Goal: Information Seeking & Learning: Learn about a topic

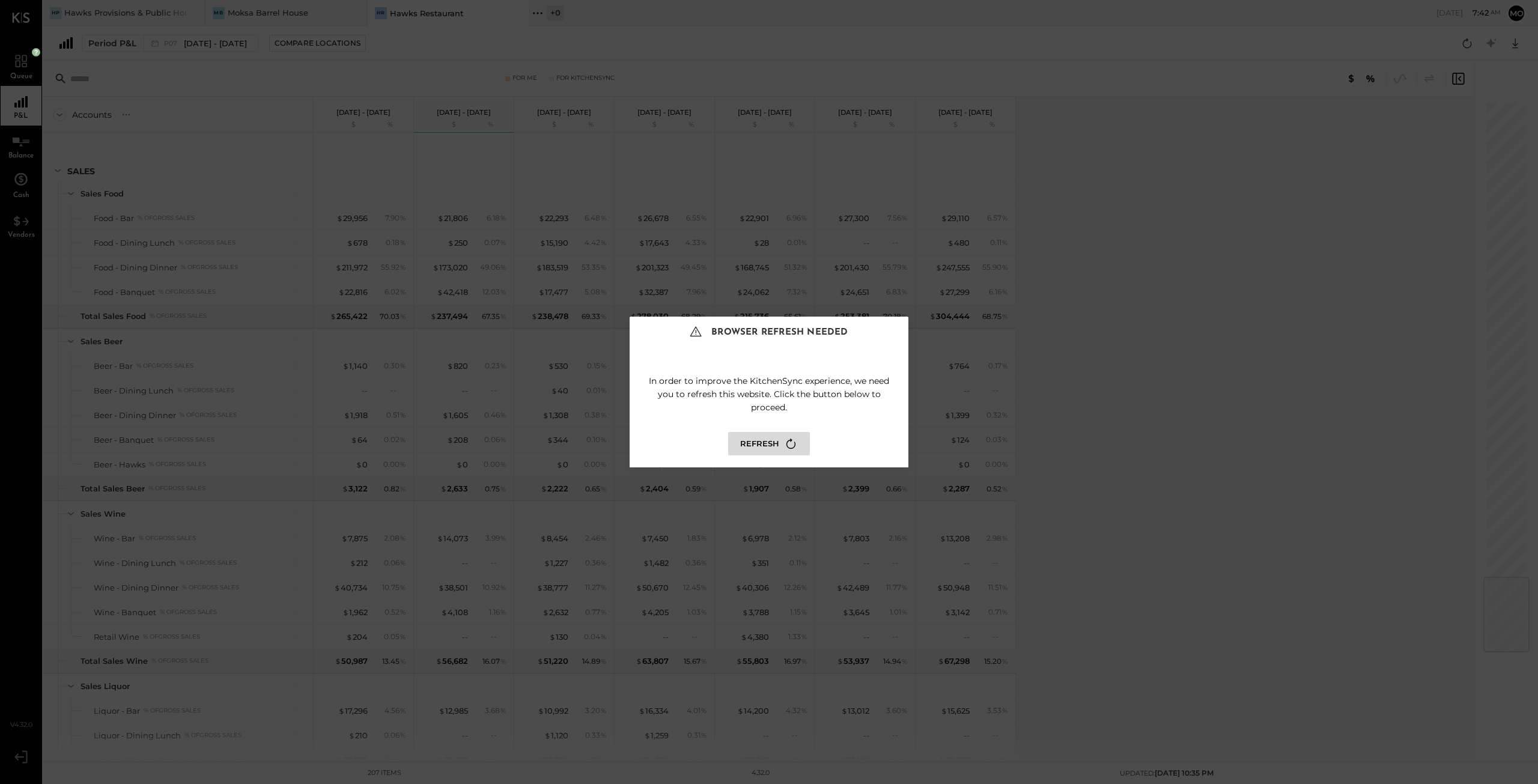
scroll to position [3965, 0]
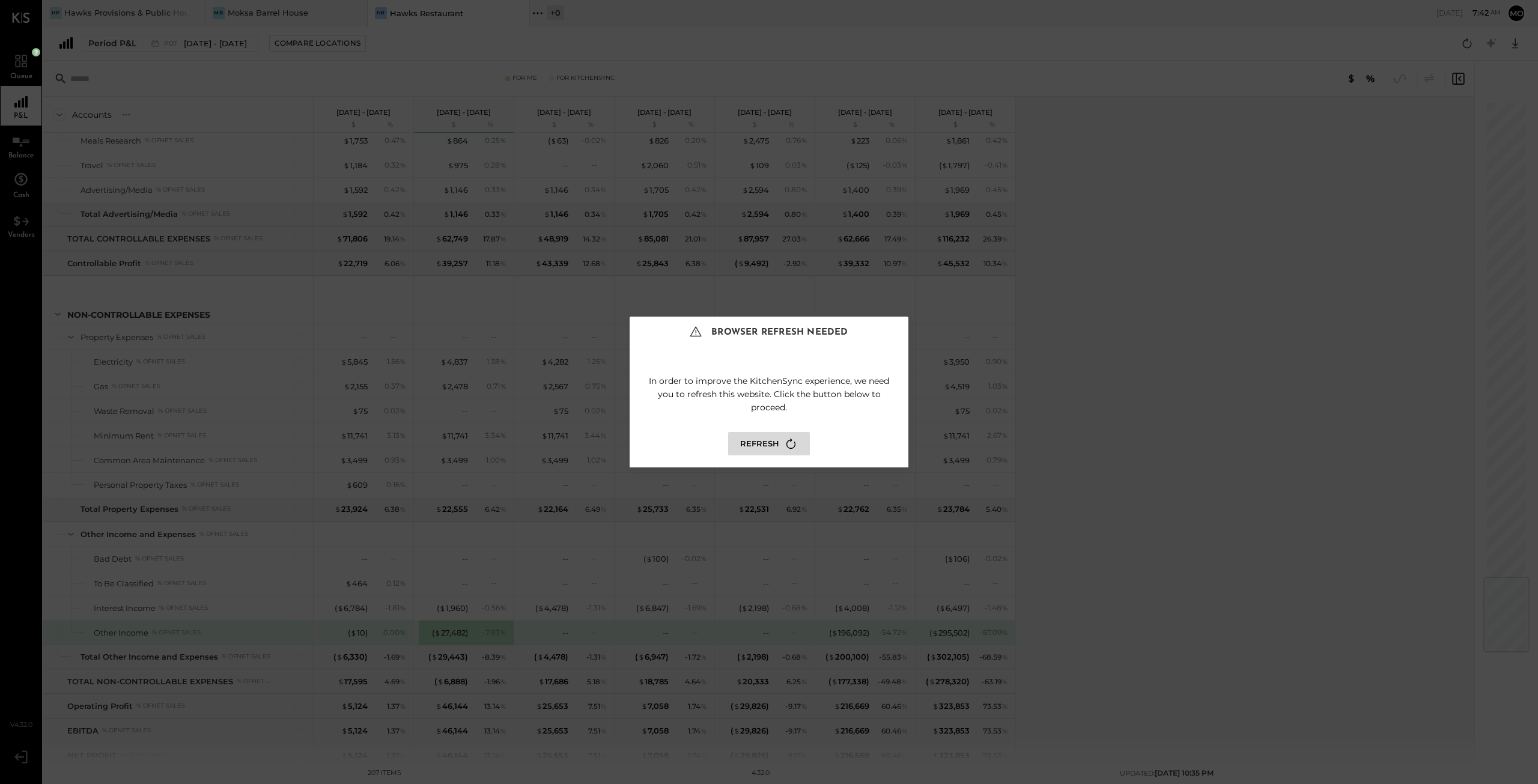
click at [766, 438] on button "Refresh" at bounding box center [769, 443] width 82 height 24
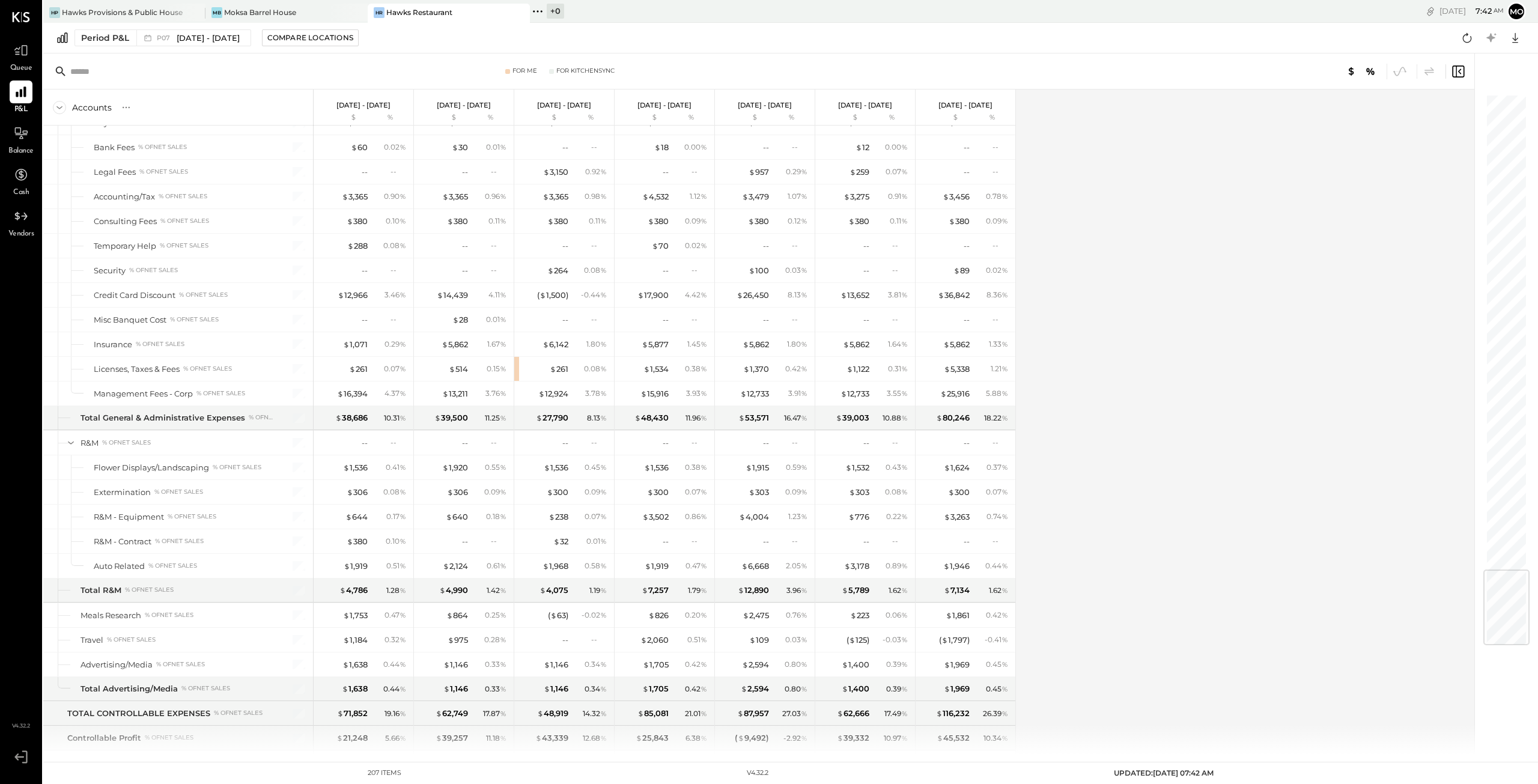
scroll to position [3965, 0]
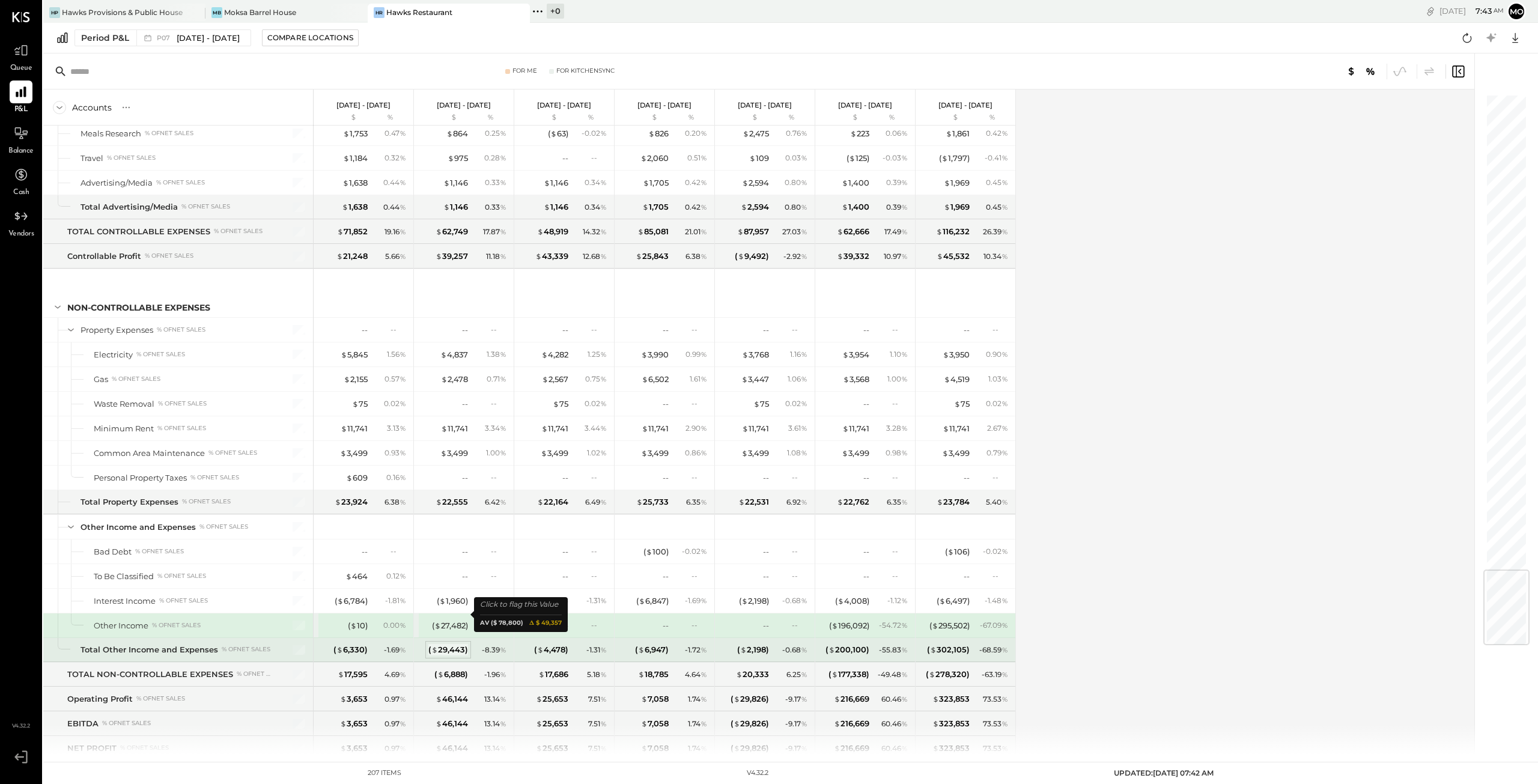
click at [448, 644] on div "( $ 29,443 )" at bounding box center [448, 649] width 40 height 12
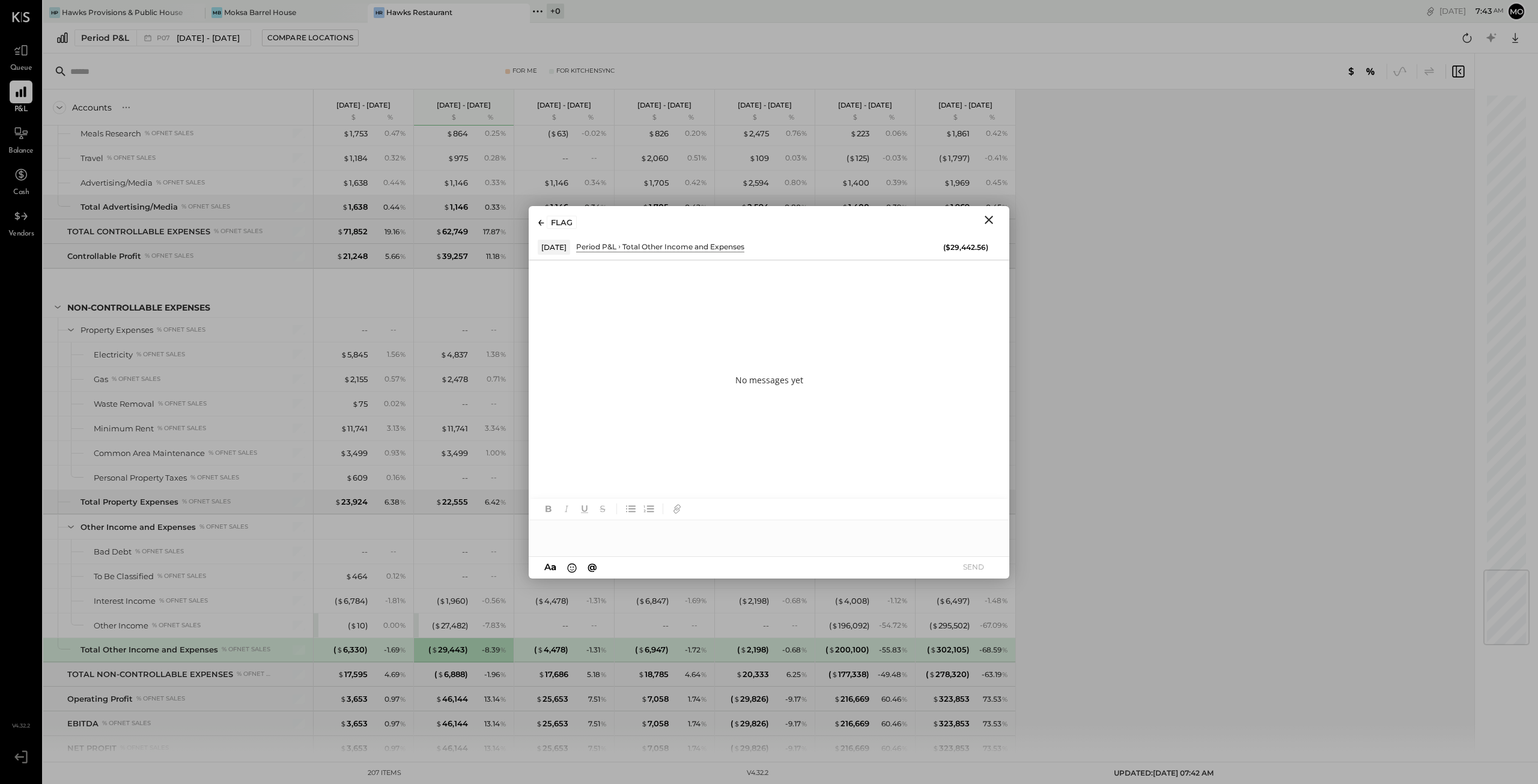
click at [991, 218] on icon "Close" at bounding box center [989, 220] width 15 height 15
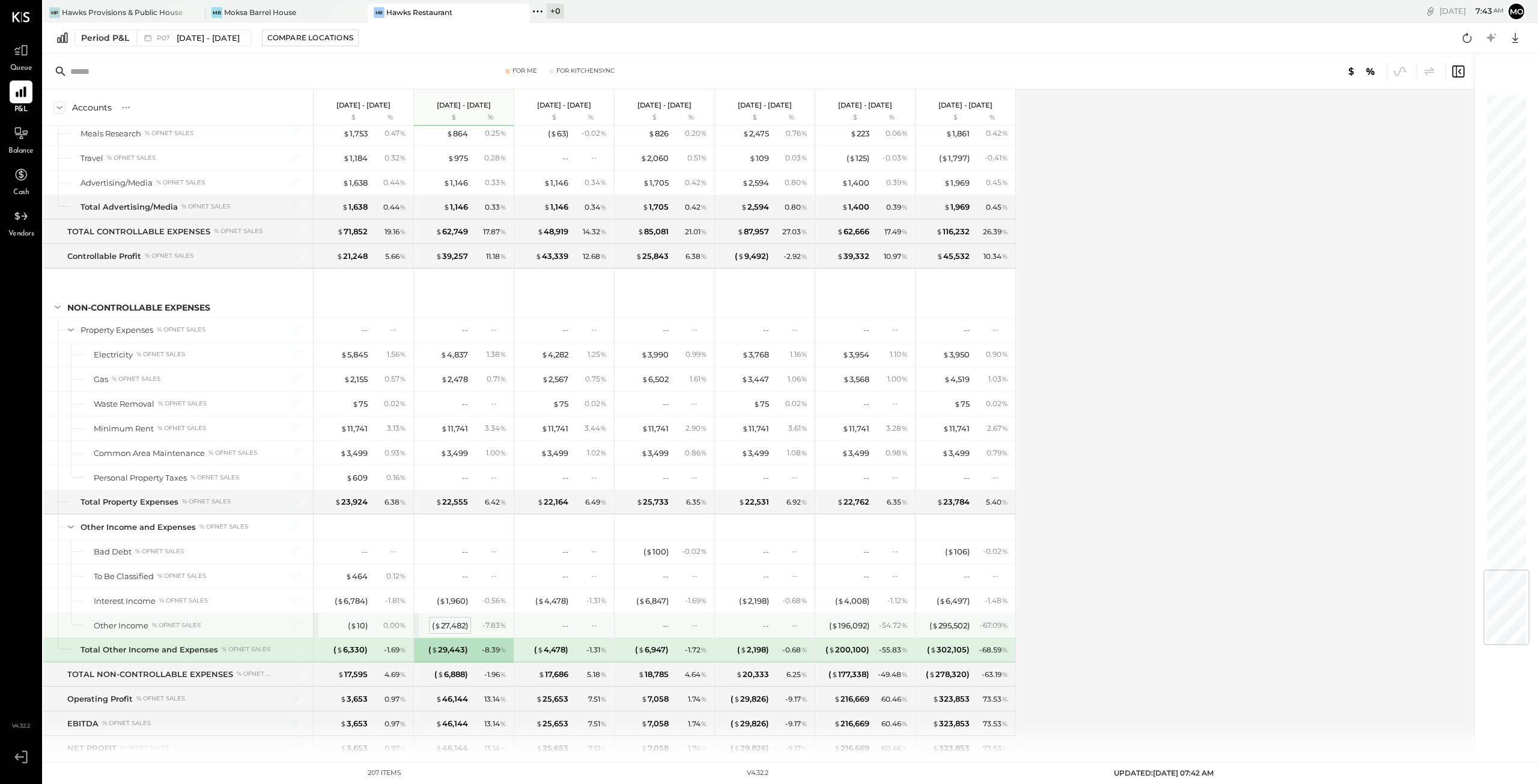
click at [454, 620] on div "( $ 27,482 )" at bounding box center [450, 626] width 36 height 12
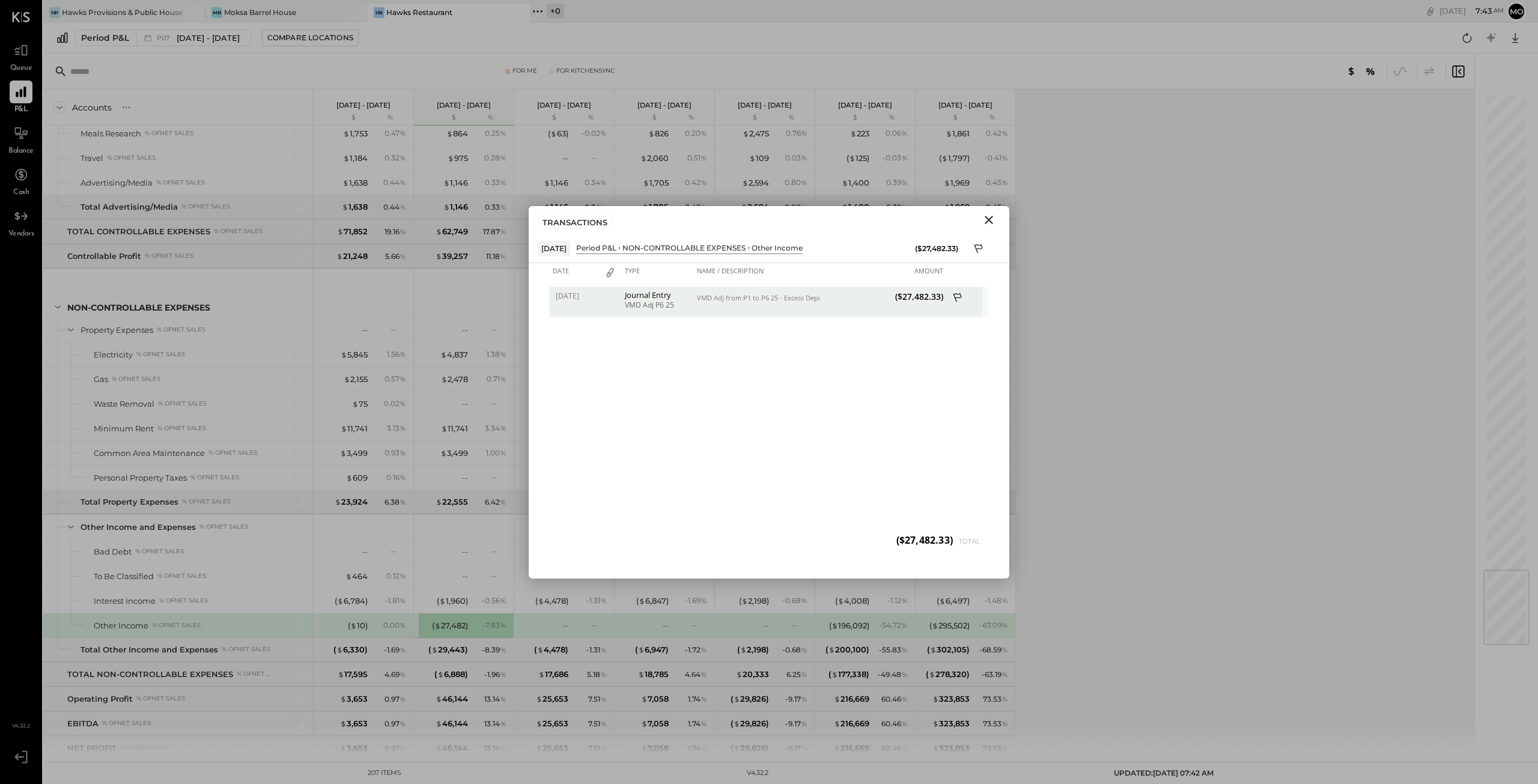
click at [958, 299] on icon at bounding box center [958, 299] width 11 height 15
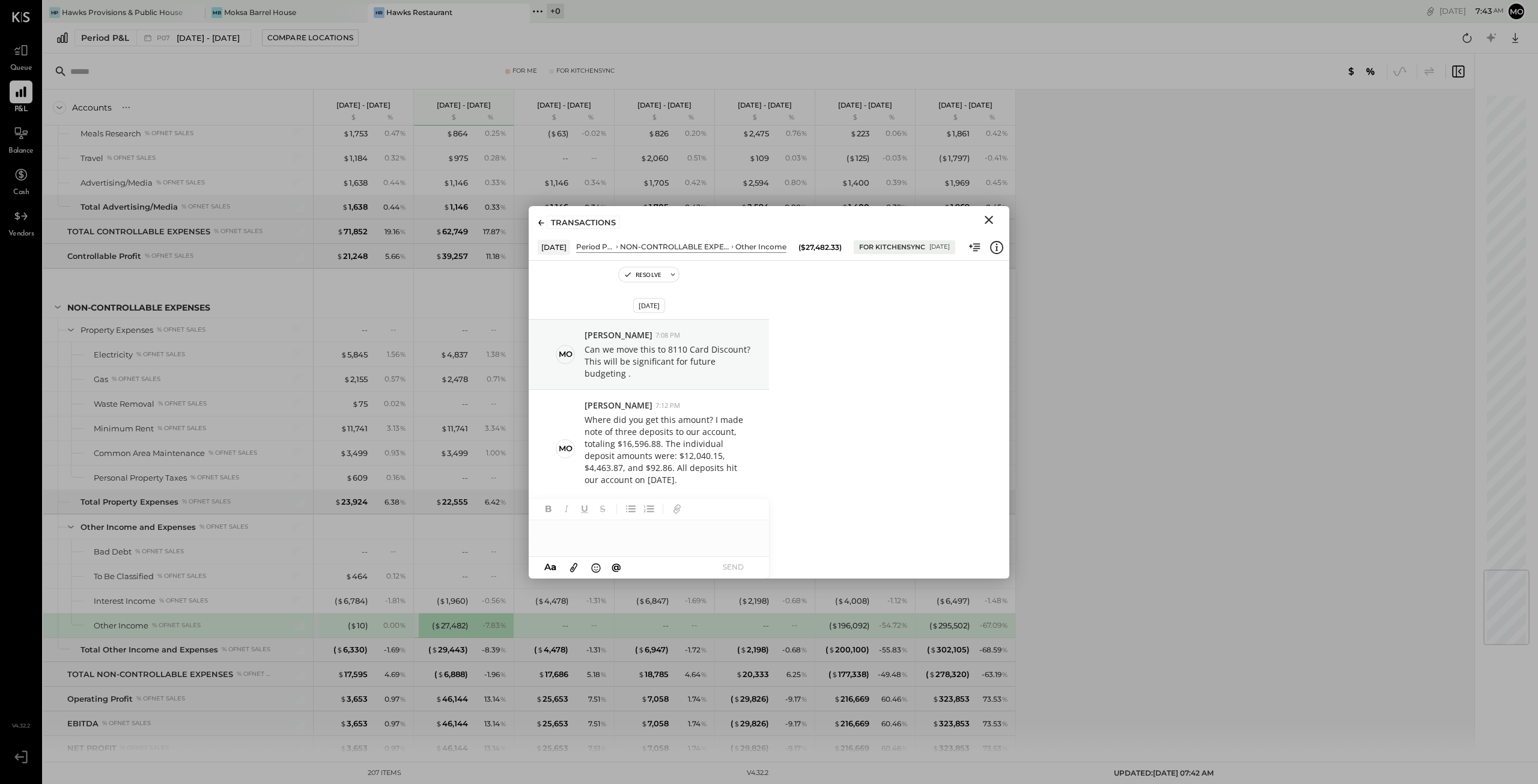
scroll to position [300, 0]
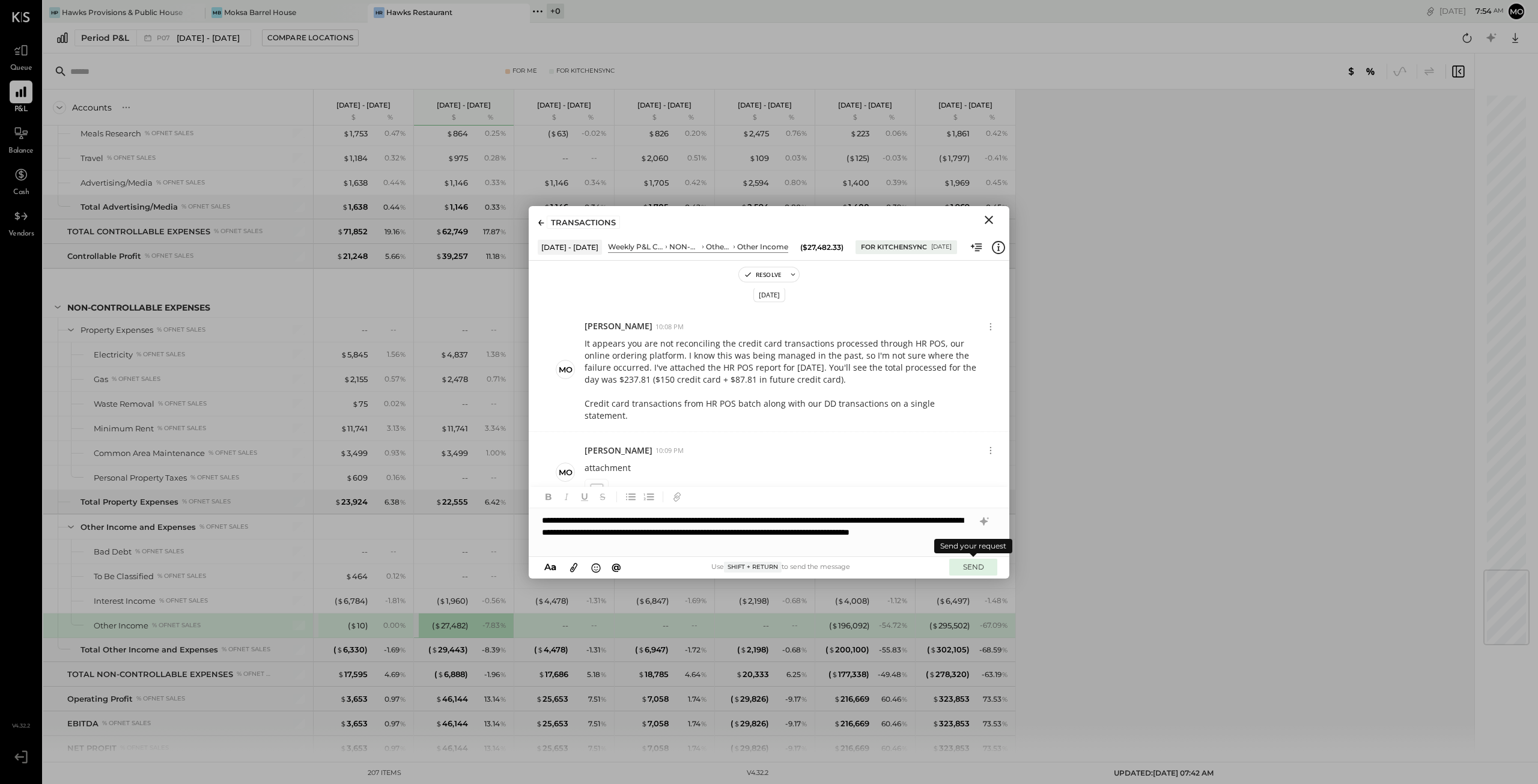
click at [976, 570] on button "SEND" at bounding box center [973, 566] width 48 height 16
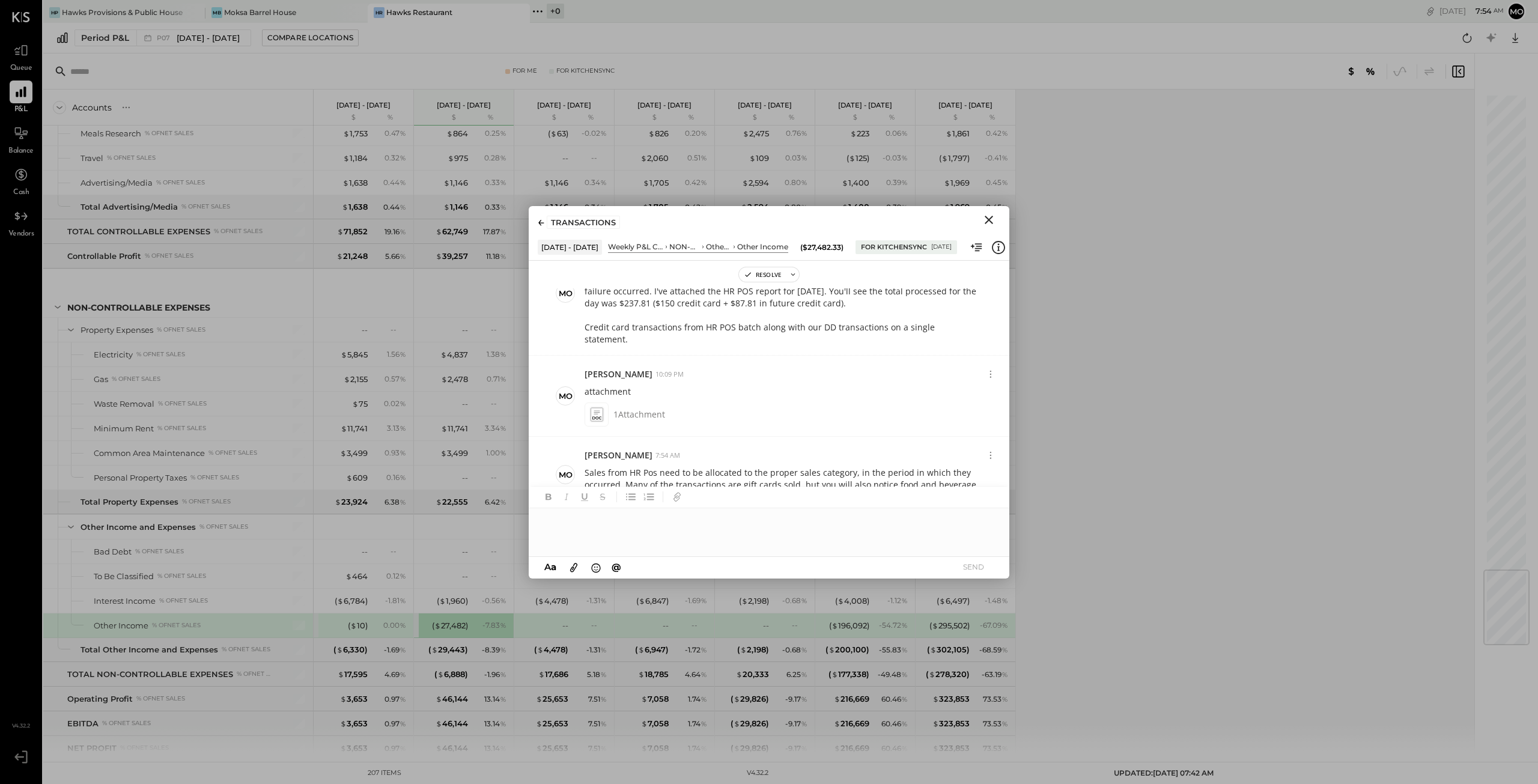
scroll to position [0, 0]
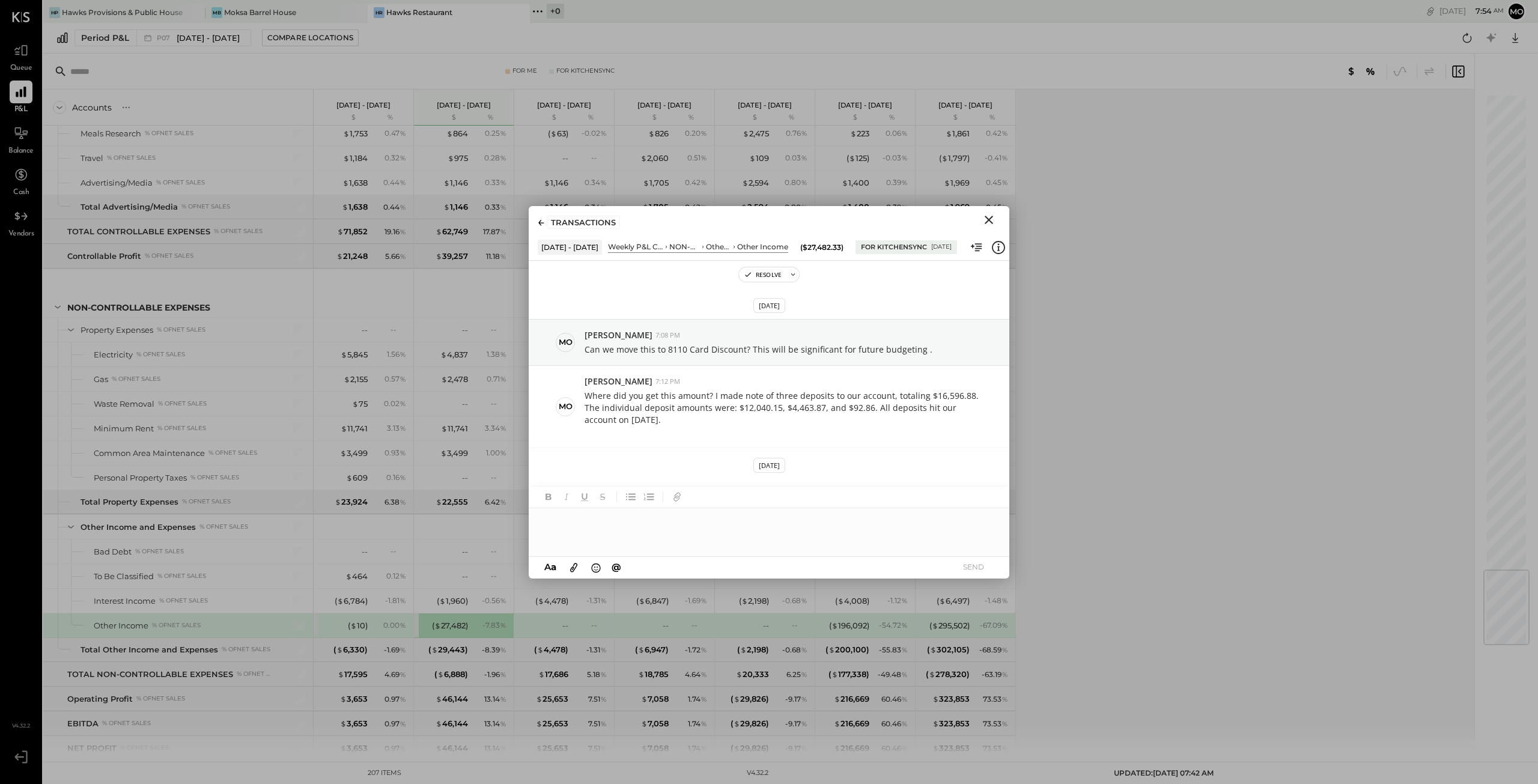
click at [987, 218] on icon "Close" at bounding box center [989, 220] width 15 height 15
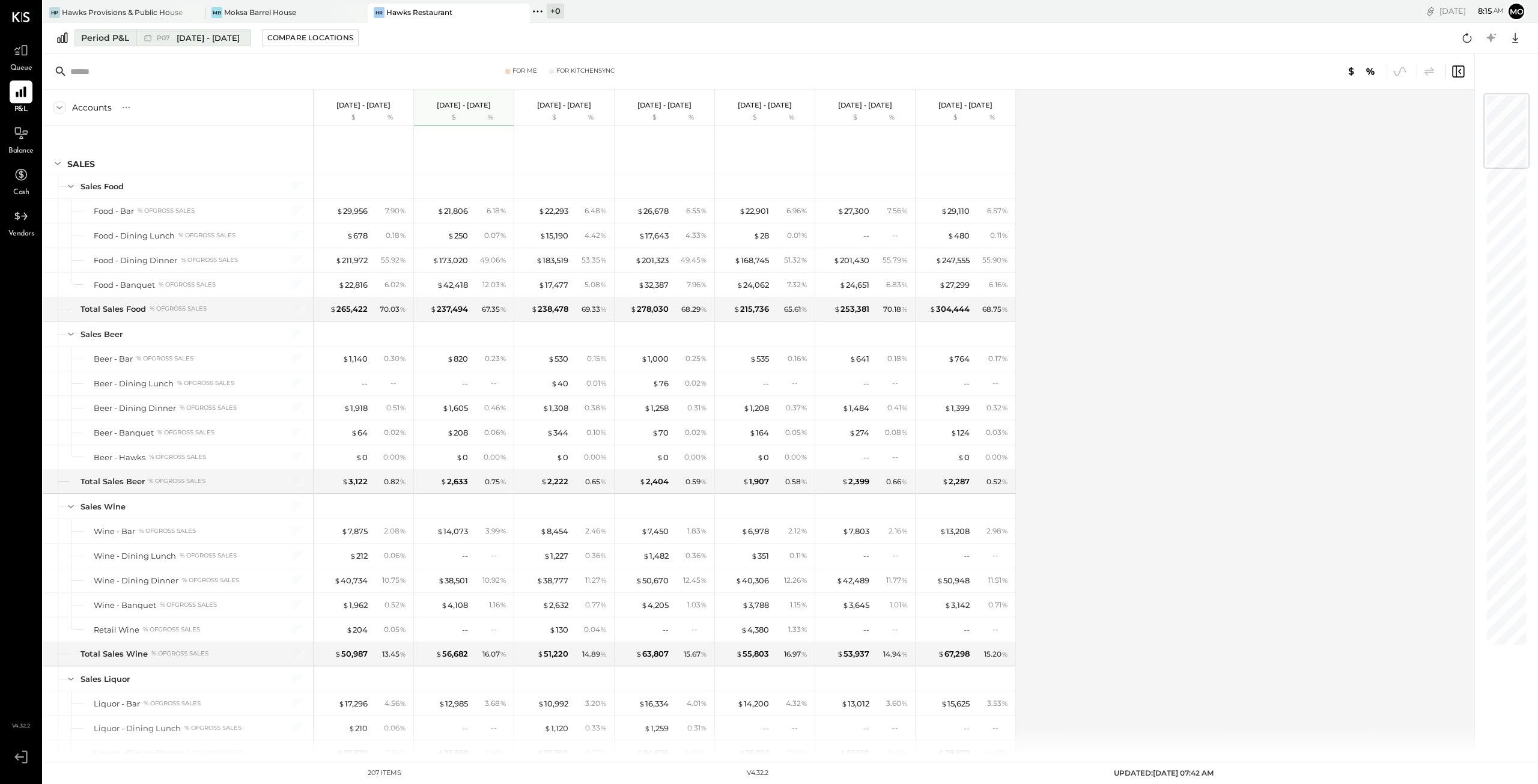
click at [107, 35] on div "Period P&L" at bounding box center [104, 38] width 48 height 12
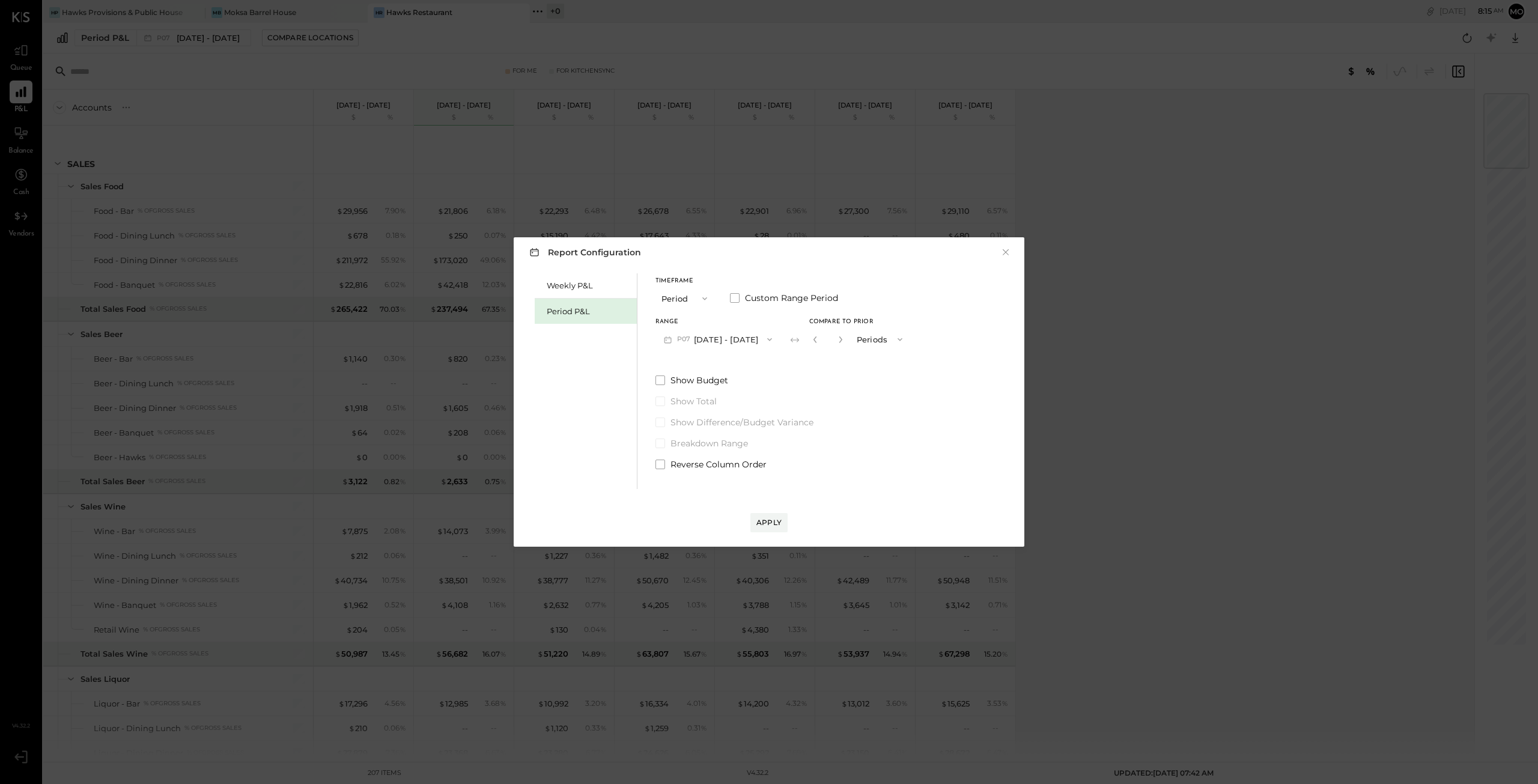
click at [704, 296] on icon "button" at bounding box center [704, 298] width 10 height 10
click at [676, 341] on span "YTD" at bounding box center [671, 341] width 12 height 8
click at [660, 346] on span at bounding box center [660, 349] width 10 height 10
click at [771, 523] on div "Apply" at bounding box center [769, 522] width 25 height 10
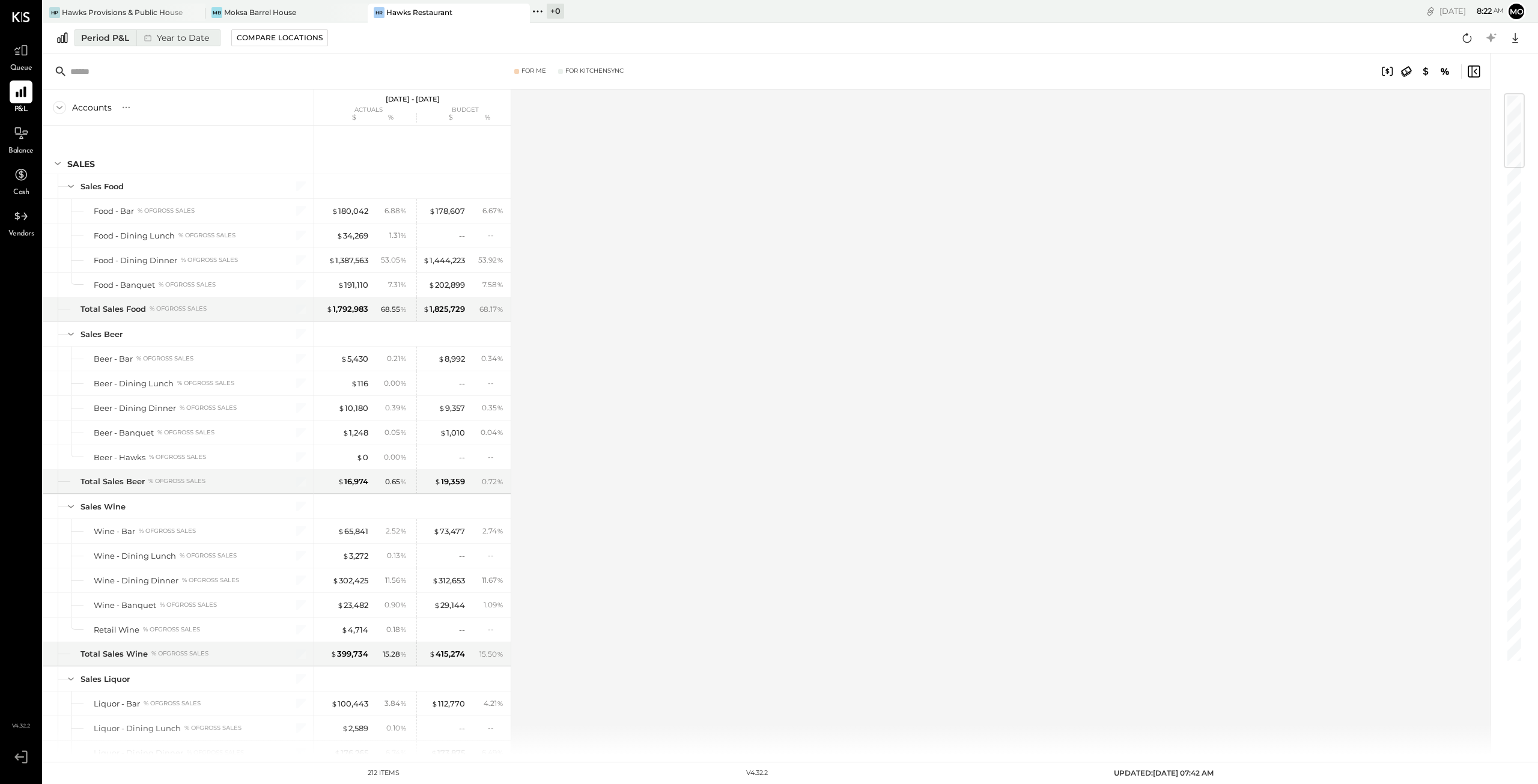
click at [93, 35] on div "Period P&L" at bounding box center [104, 38] width 48 height 12
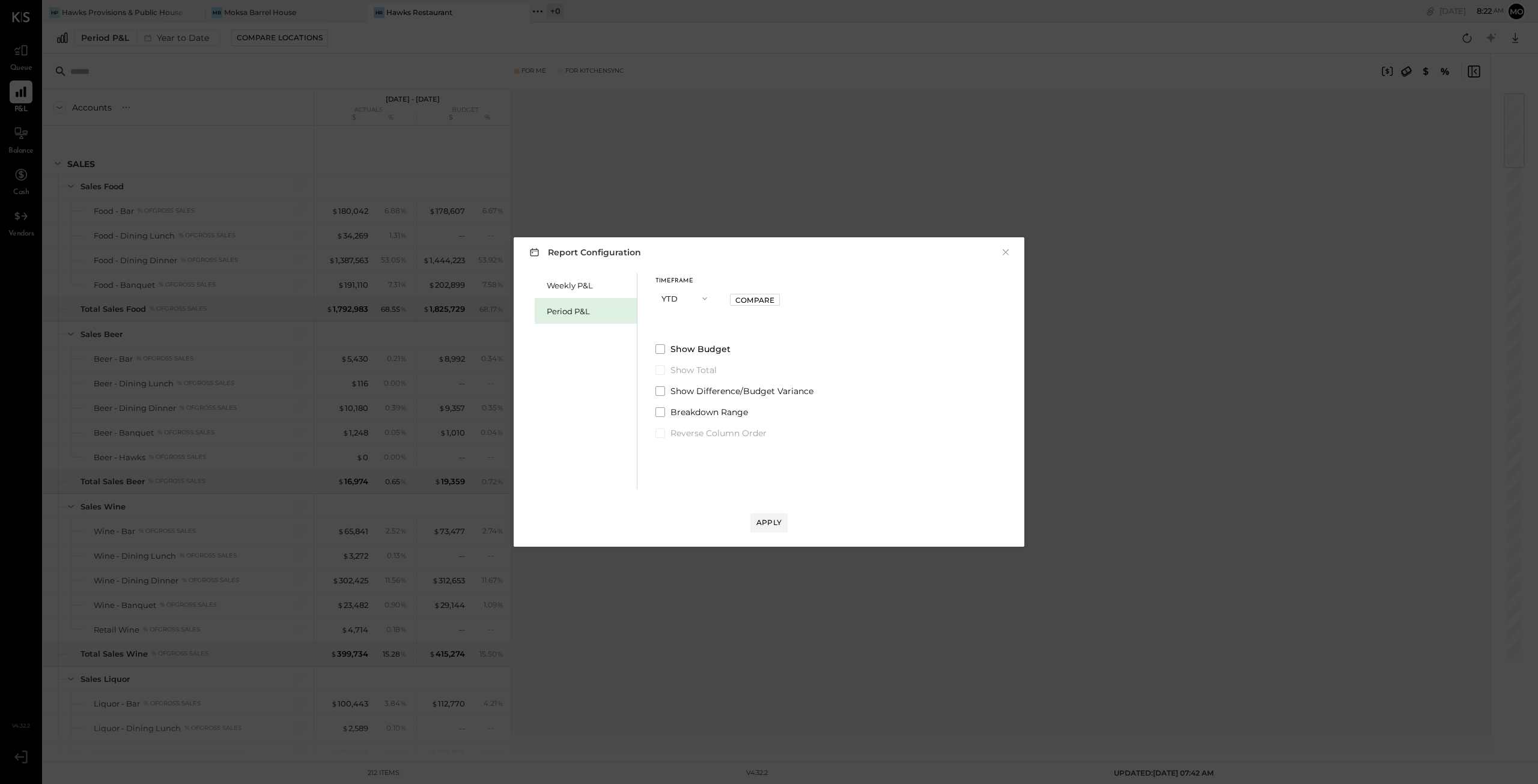
click at [704, 299] on icon "button" at bounding box center [705, 299] width 5 height 3
click at [670, 362] on span "Year" at bounding box center [673, 363] width 16 height 8
click at [734, 301] on span at bounding box center [734, 297] width 10 height 10
click at [763, 342] on icon "button" at bounding box center [756, 339] width 13 height 13
click at [734, 339] on icon at bounding box center [729, 340] width 8 height 4
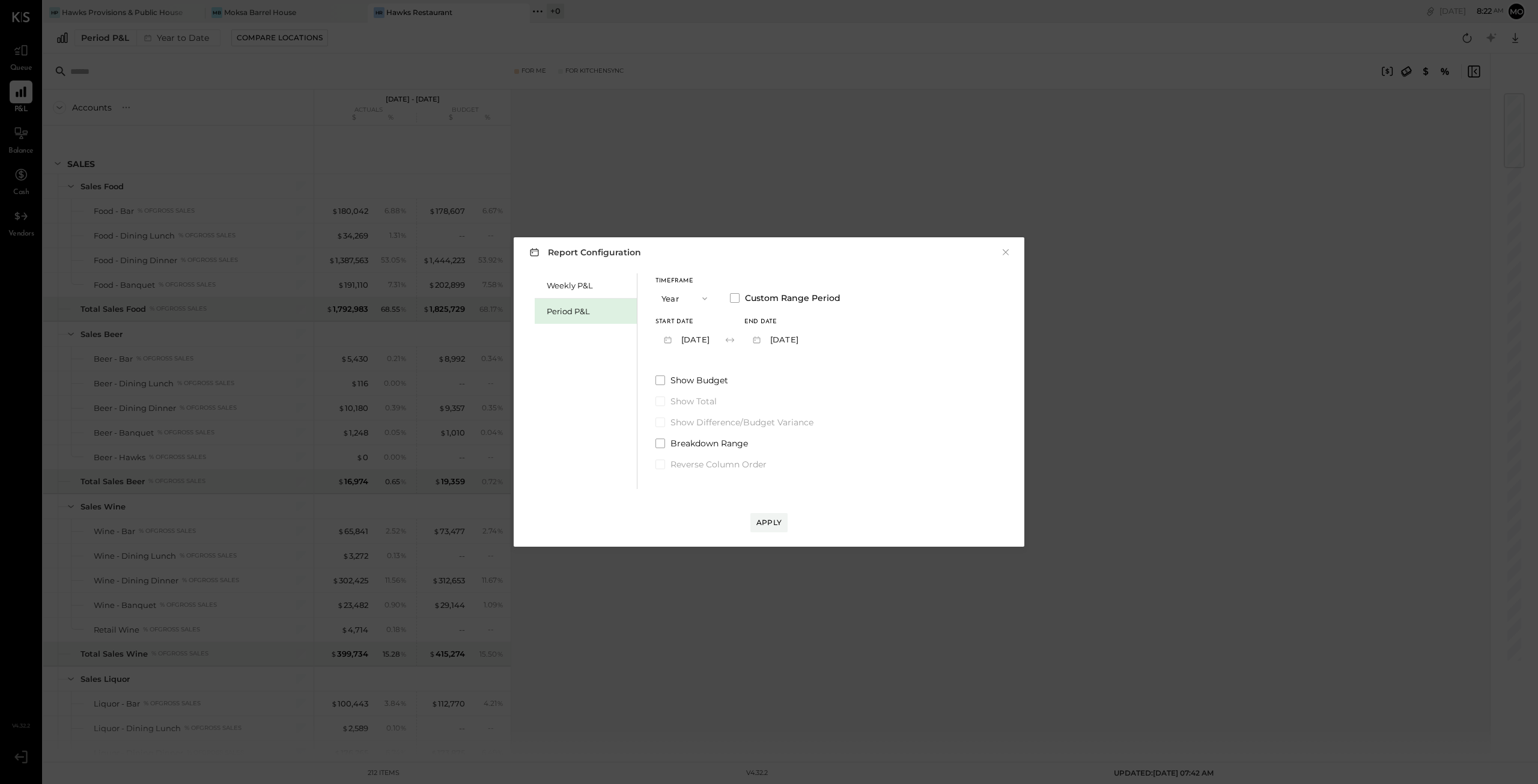
click at [798, 335] on button "[DATE]" at bounding box center [775, 339] width 60 height 22
click at [784, 335] on span "[DATE]" at bounding box center [771, 341] width 25 height 10
click at [804, 335] on button "[DATE]" at bounding box center [775, 339] width 60 height 22
click at [780, 339] on span "[DATE]" at bounding box center [771, 341] width 25 height 10
click at [804, 339] on button "[DATE]" at bounding box center [775, 339] width 60 height 22
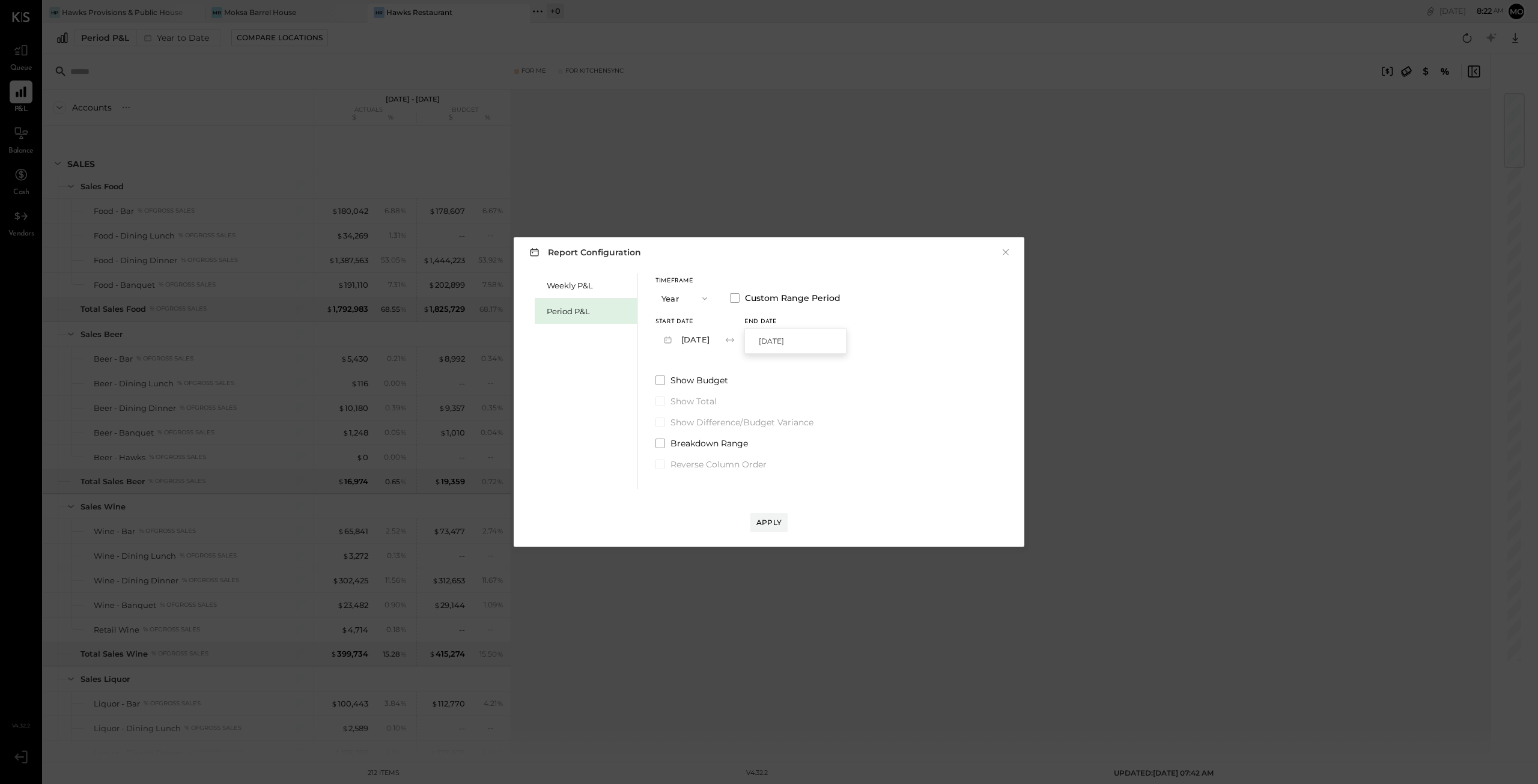
click at [848, 357] on div "Weekly P&L Period P&L Timeframe Year Custom Range Period Start Date [DATE] End …" at bounding box center [769, 379] width 486 height 218
click at [803, 341] on button "[DATE]" at bounding box center [775, 339] width 60 height 22
click at [776, 341] on span "[DATE]" at bounding box center [771, 341] width 25 height 10
click at [761, 338] on icon "button" at bounding box center [757, 339] width 7 height 7
click at [784, 346] on span "[DATE]" at bounding box center [771, 341] width 25 height 10
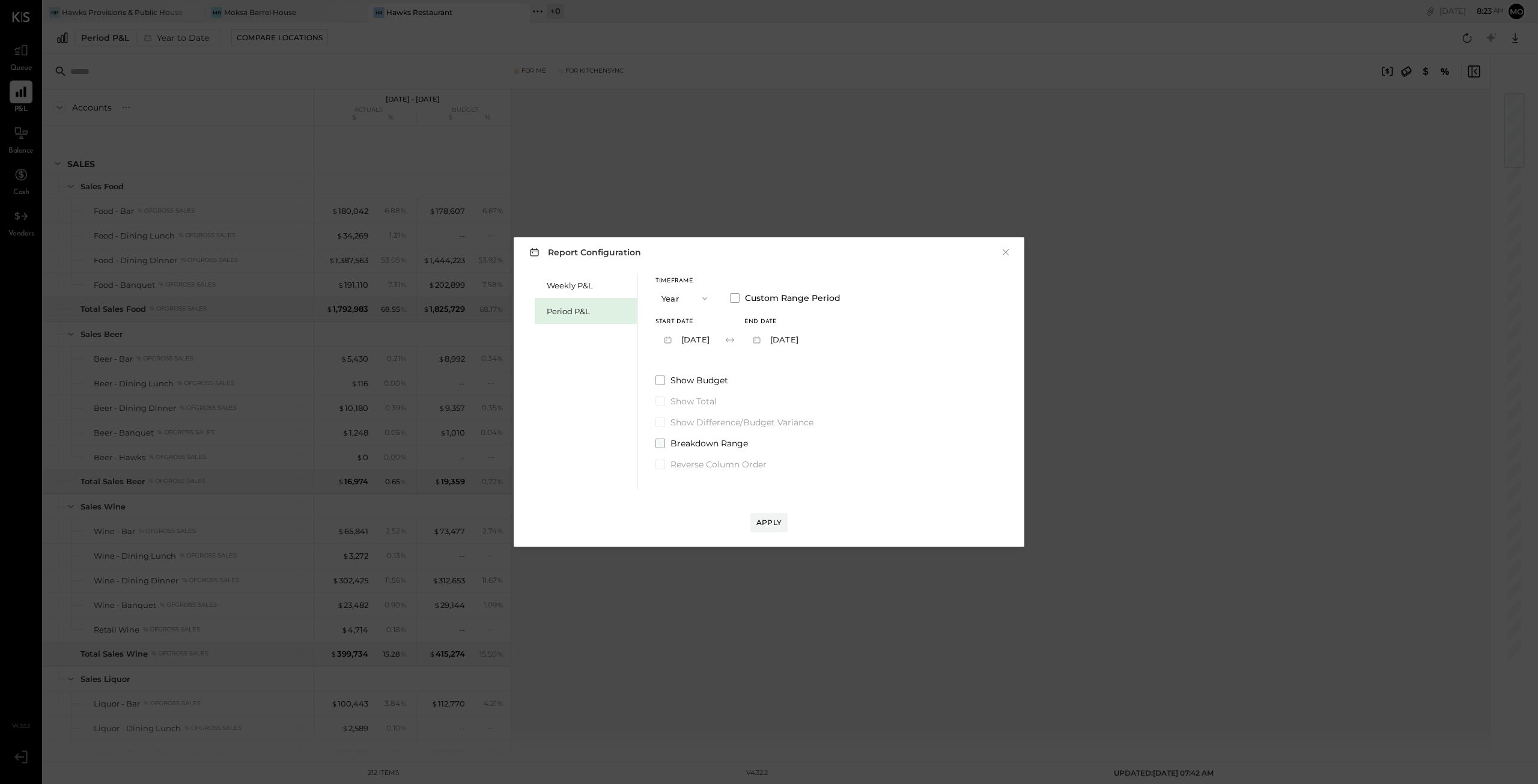
click at [660, 443] on span at bounding box center [660, 443] width 10 height 10
drag, startPoint x: 508, startPoint y: 223, endPoint x: 509, endPoint y: 299, distance: 76.0
click at [509, 299] on div "Report Configuration × Weekly P&L Period P&L Timeframe Year Custom Range Period…" at bounding box center [769, 392] width 1538 height 784
click at [744, 135] on div "Report Configuration × Weekly P&L Period P&L Timeframe Year Custom Range Period…" at bounding box center [769, 392] width 1538 height 784
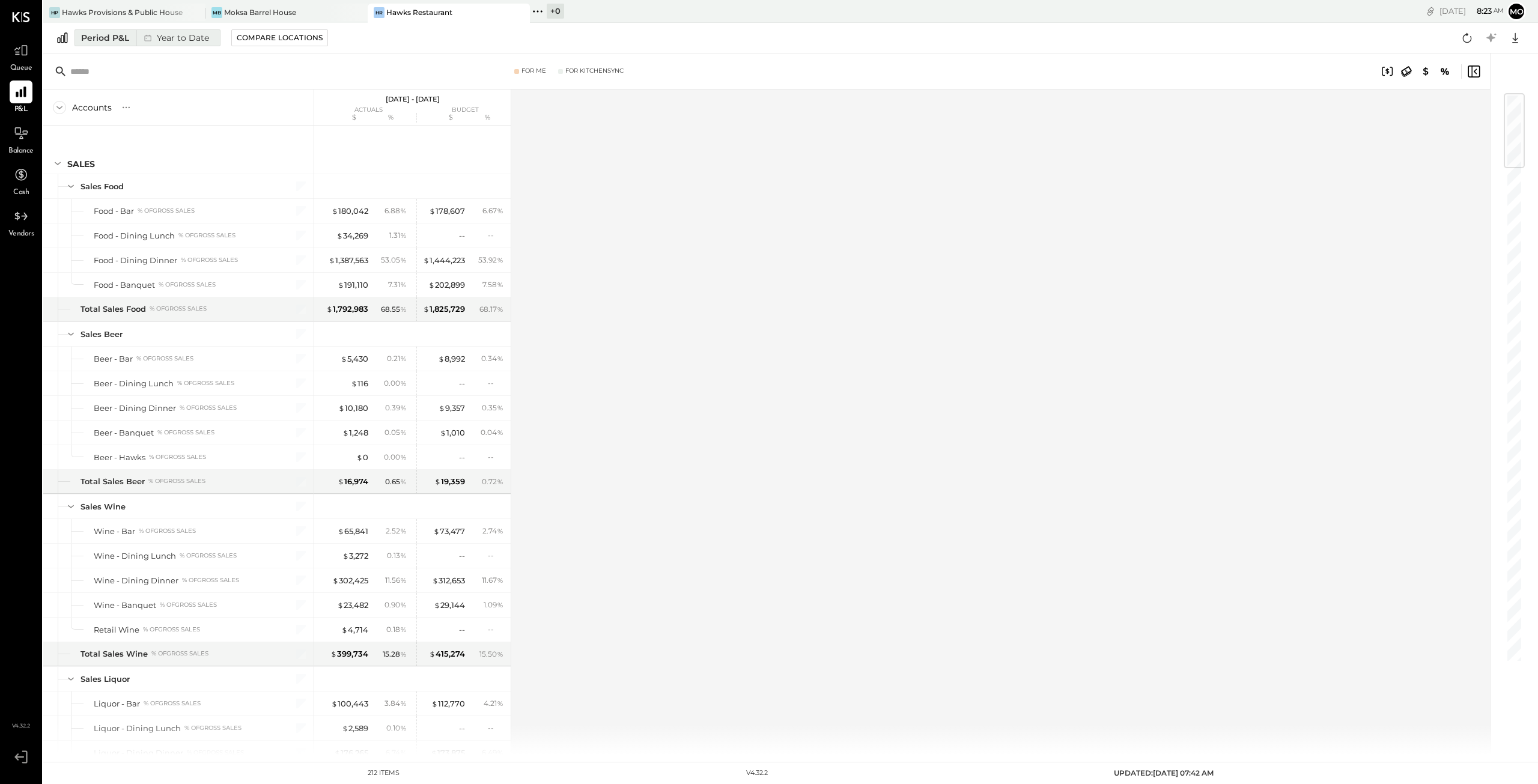
click at [113, 35] on div "Period P&L" at bounding box center [104, 38] width 48 height 12
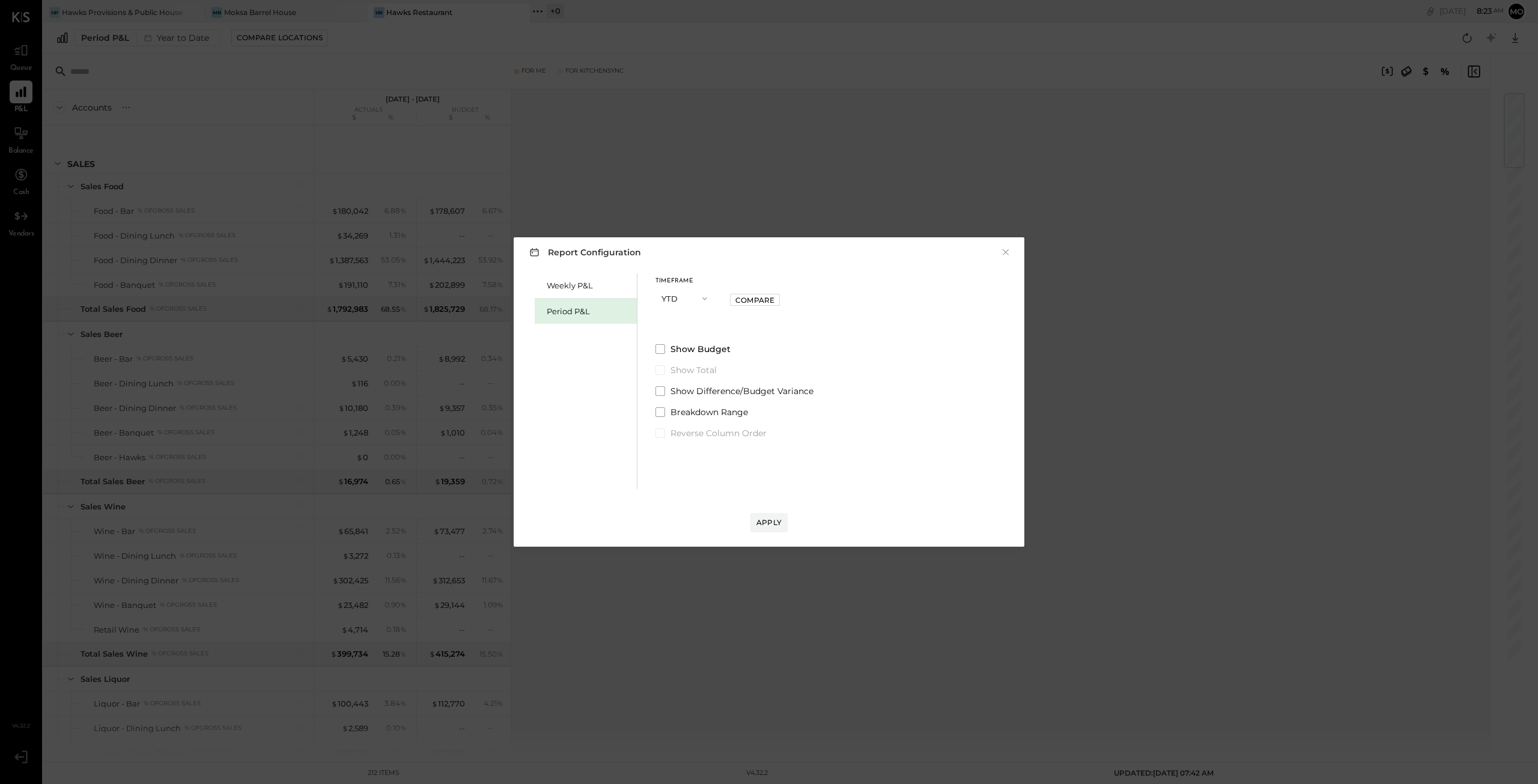
click at [703, 297] on icon "button" at bounding box center [705, 299] width 5 height 3
click at [676, 363] on span "Year" at bounding box center [673, 363] width 16 height 8
click at [705, 297] on icon "button" at bounding box center [704, 298] width 10 height 10
click at [738, 262] on div "Report Configuration × Weekly P&L Period P&L Timeframe Year Period Quarter YTD …" at bounding box center [769, 392] width 511 height 310
click at [733, 299] on span at bounding box center [734, 297] width 10 height 10
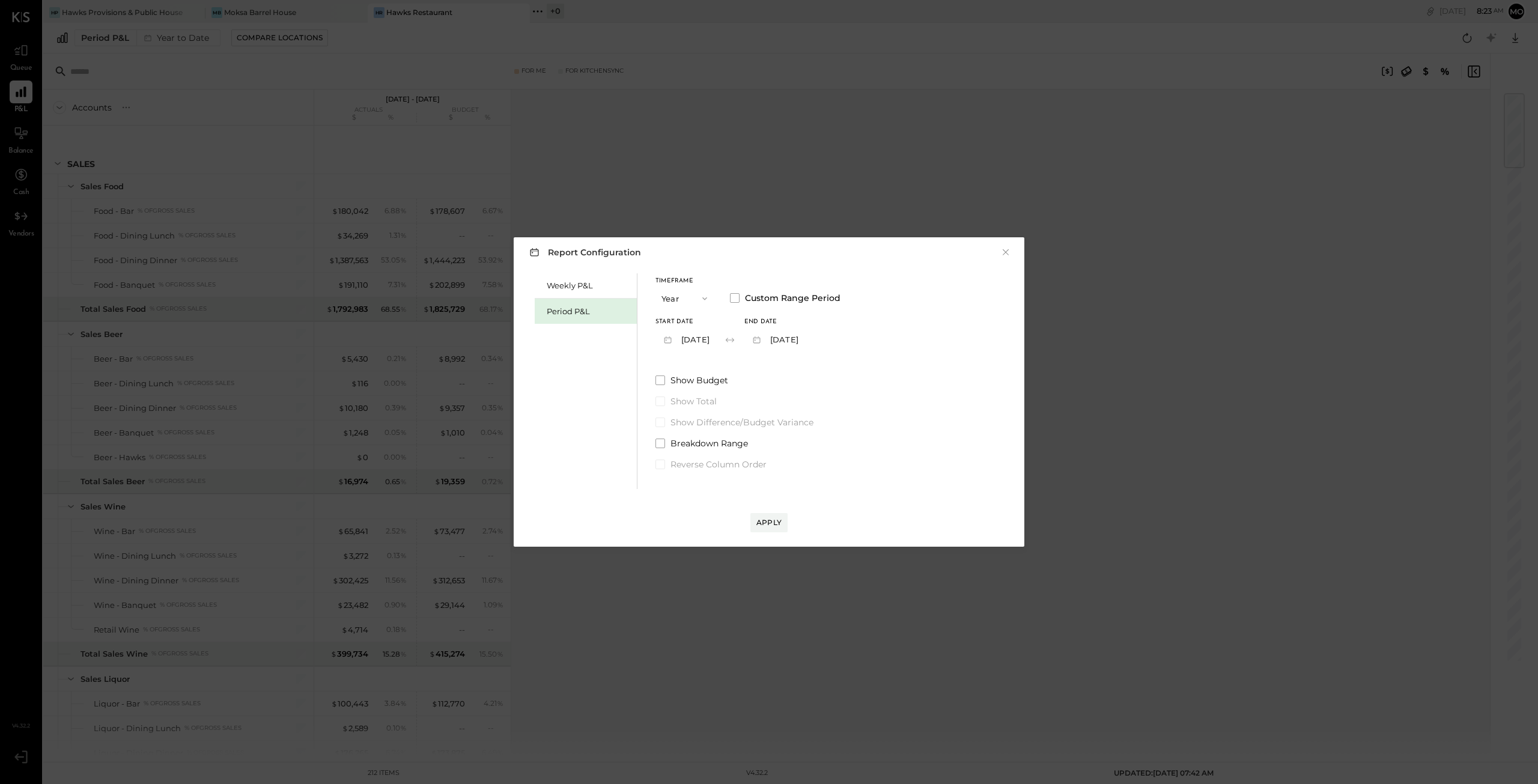
click at [705, 296] on icon "button" at bounding box center [704, 298] width 10 height 10
click at [690, 319] on span "Quarter" at bounding box center [680, 320] width 30 height 8
click at [738, 296] on span at bounding box center [734, 297] width 10 height 10
click at [706, 337] on button "[DATE]" at bounding box center [691, 339] width 71 height 22
click at [816, 338] on button "[DATE]" at bounding box center [786, 339] width 60 height 22
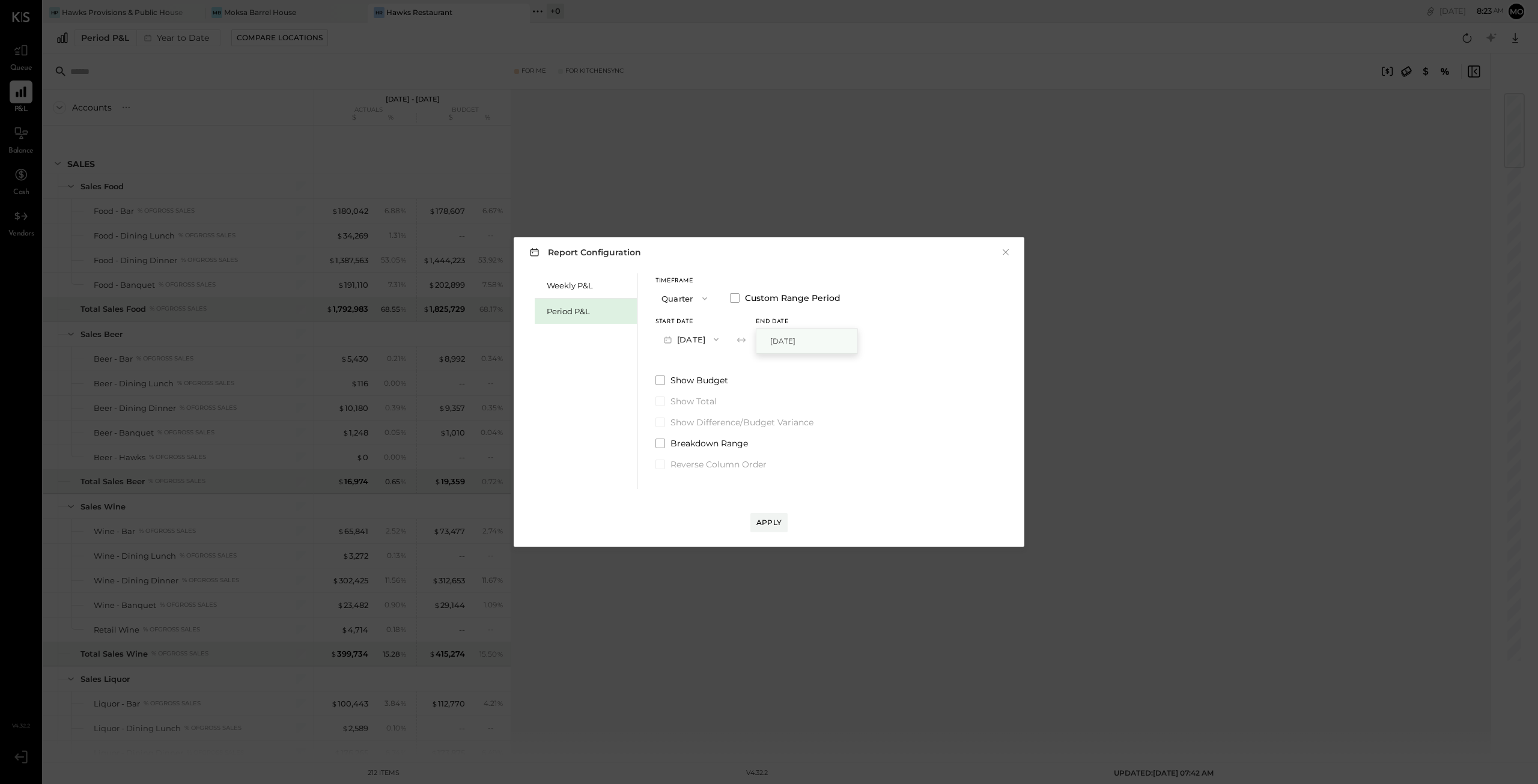
click at [795, 339] on span "[DATE]" at bounding box center [783, 341] width 25 height 10
click at [775, 337] on icon "button" at bounding box center [768, 339] width 13 height 13
click at [795, 338] on span "[DATE]" at bounding box center [783, 341] width 25 height 10
click at [719, 339] on icon "button" at bounding box center [716, 340] width 5 height 3
click at [723, 341] on div "[DATE]" at bounding box center [706, 341] width 101 height 25
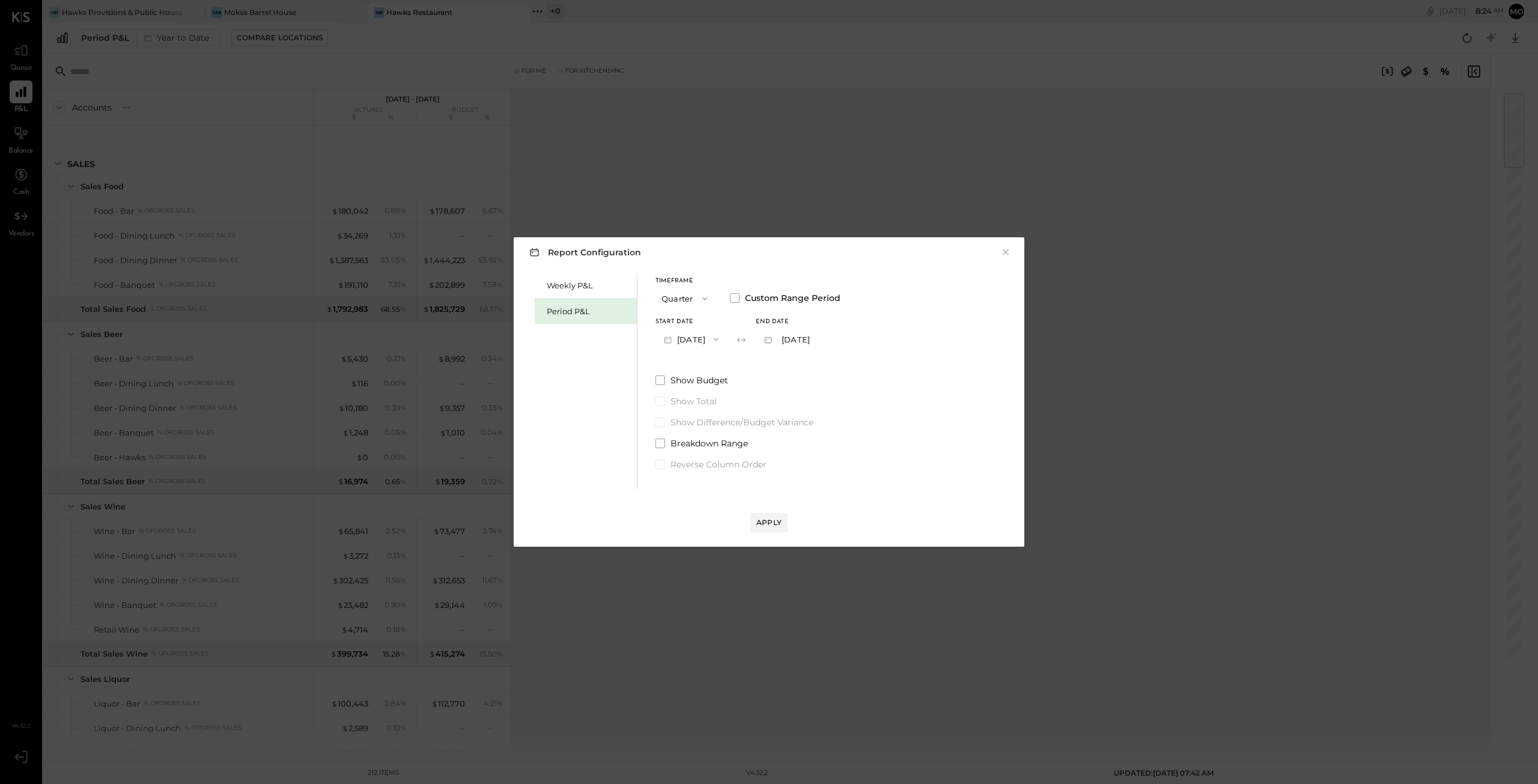
click at [721, 340] on icon "button" at bounding box center [716, 339] width 10 height 10
click at [695, 367] on span "[DATE]" at bounding box center [682, 366] width 25 height 10
click at [665, 382] on span at bounding box center [660, 379] width 10 height 10
click at [772, 526] on div "Apply" at bounding box center [769, 522] width 25 height 10
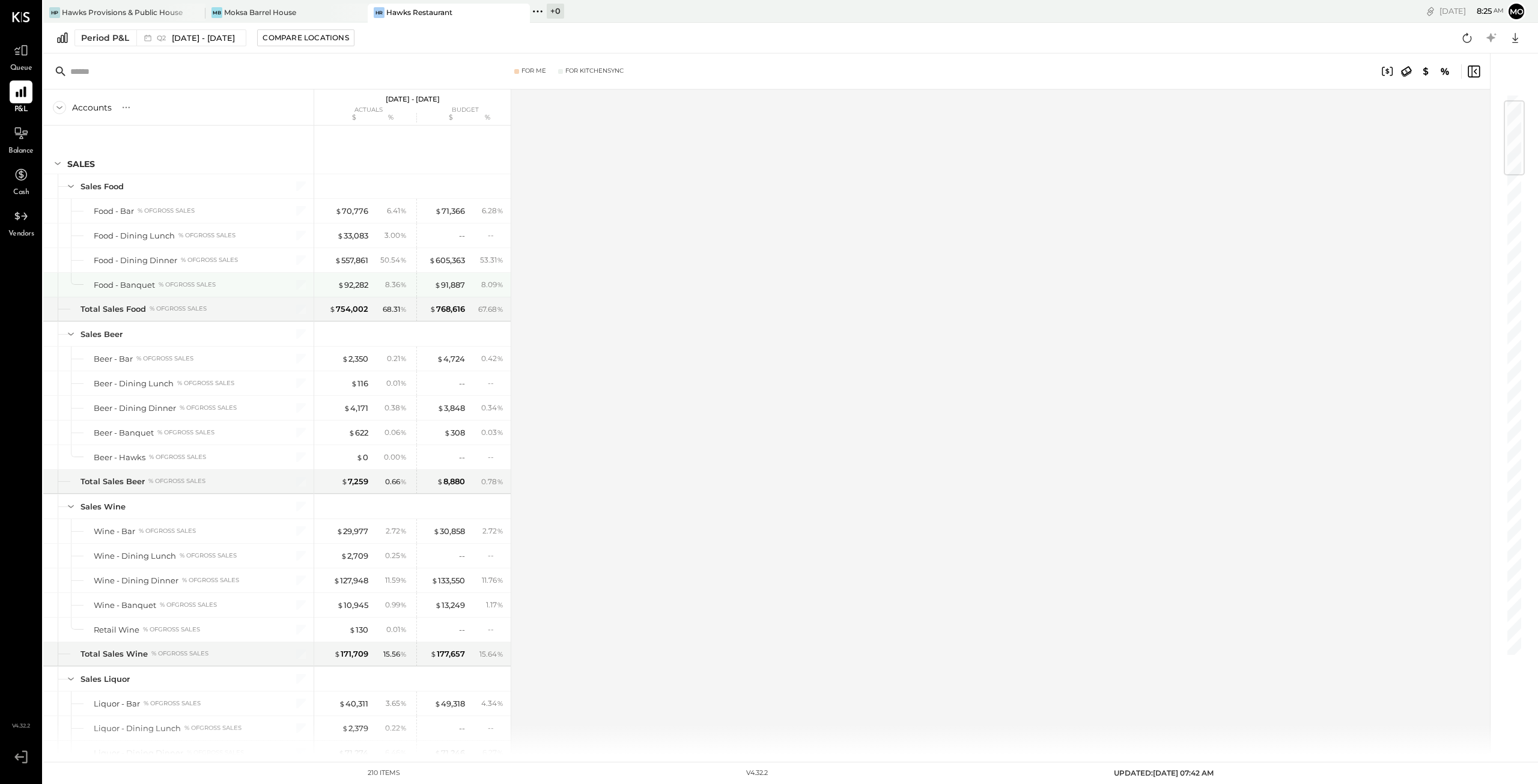
scroll to position [60, 0]
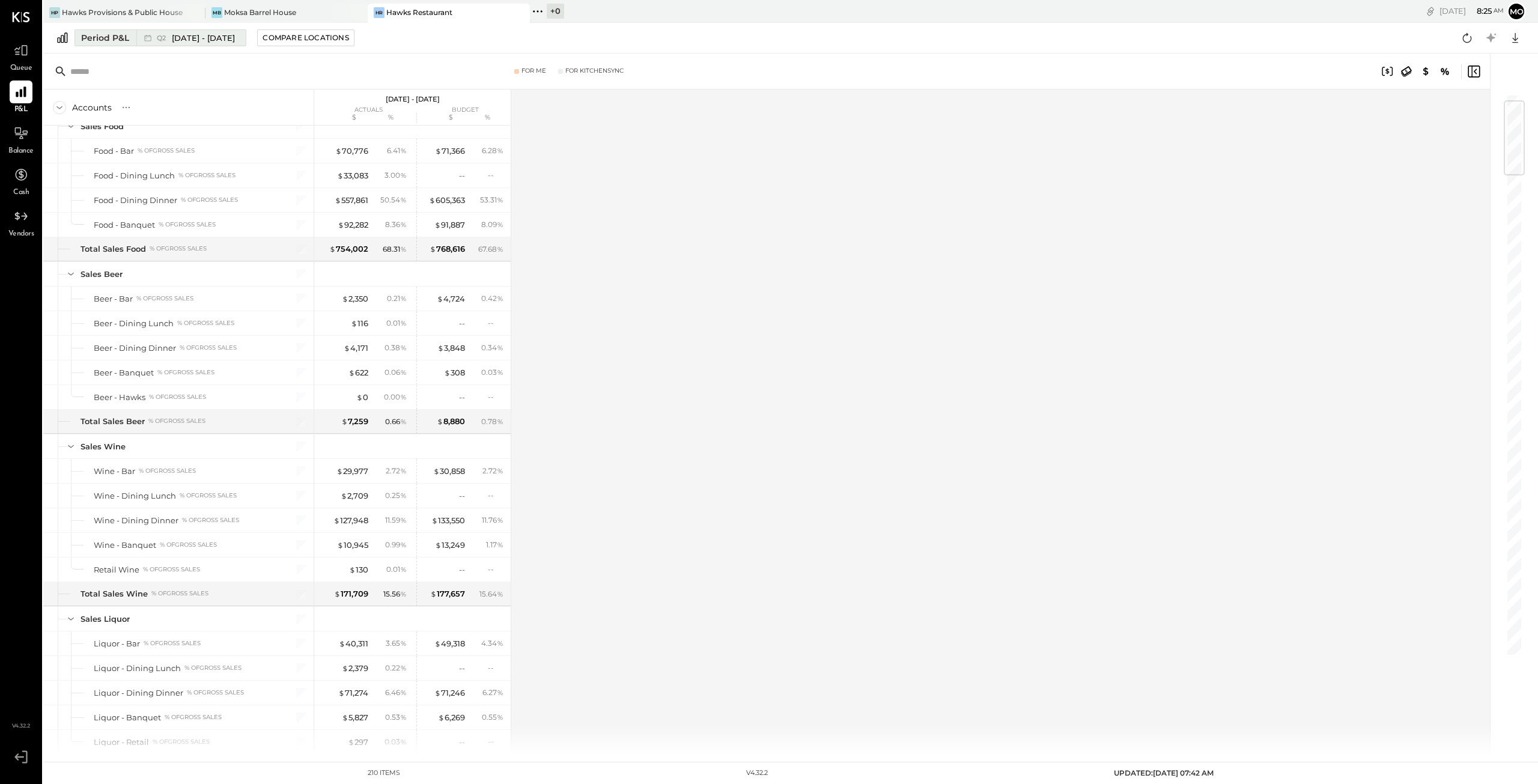
click at [115, 38] on div "Period P&L" at bounding box center [104, 38] width 48 height 12
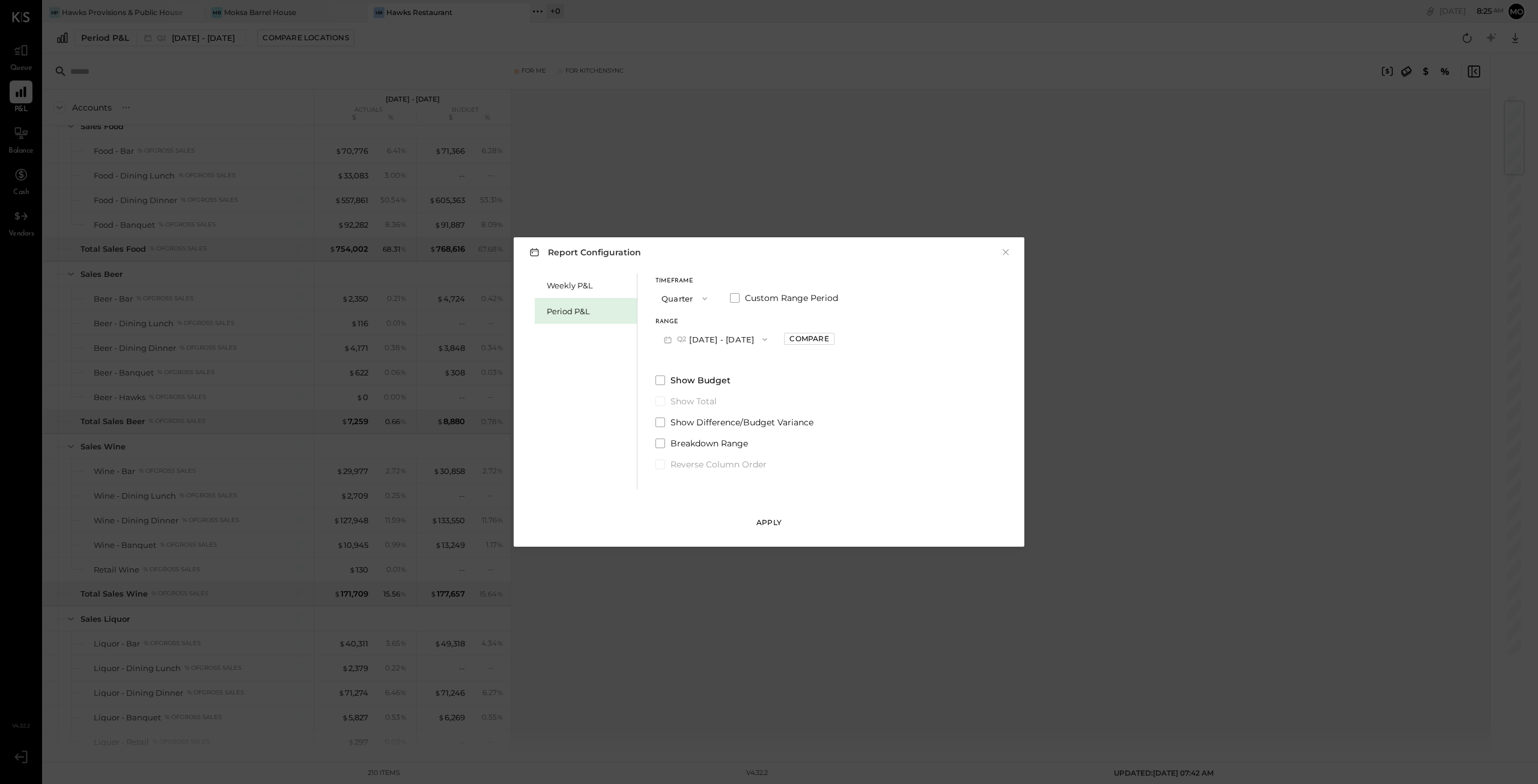
click at [759, 528] on button "Apply" at bounding box center [769, 522] width 38 height 19
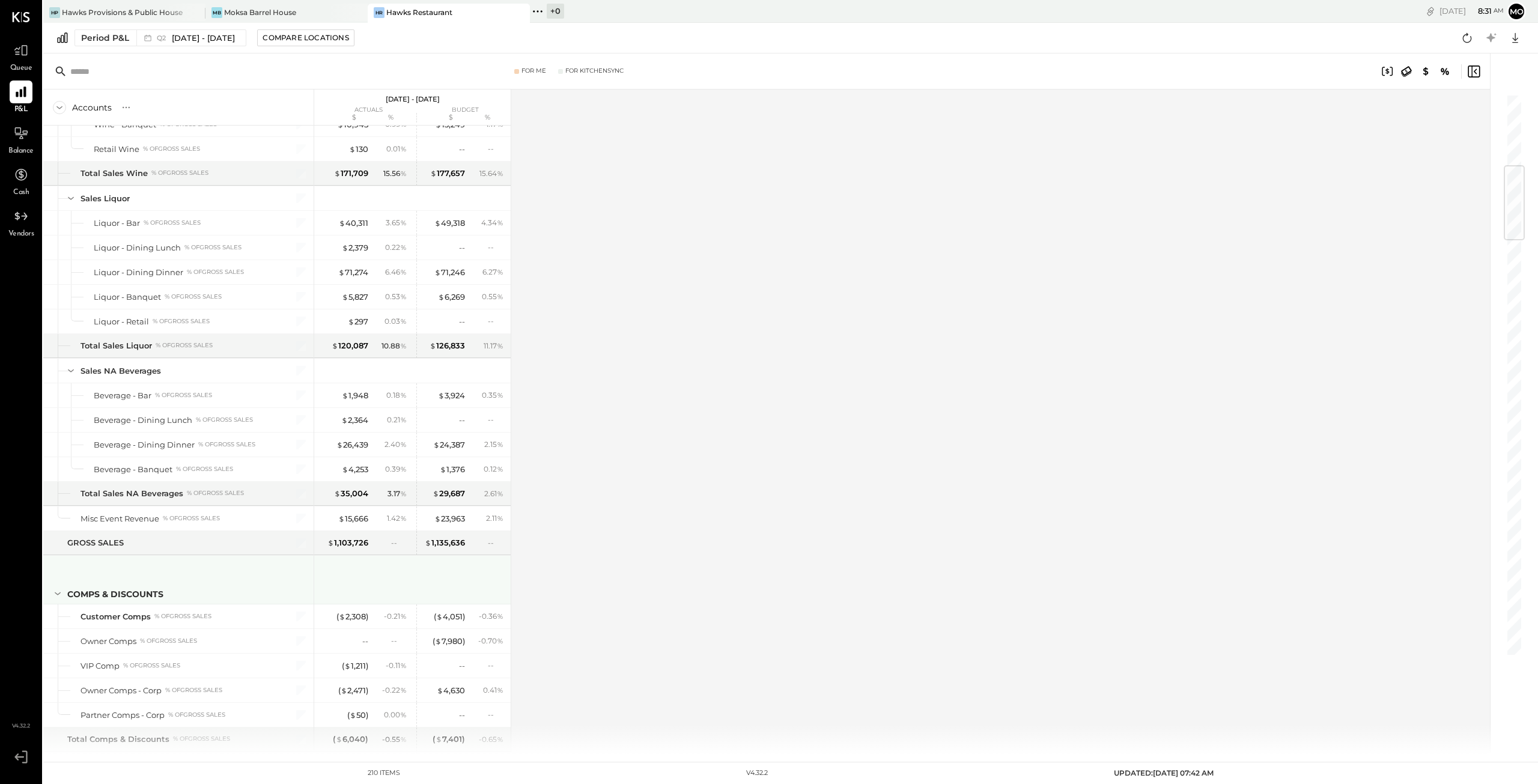
scroll to position [601, 0]
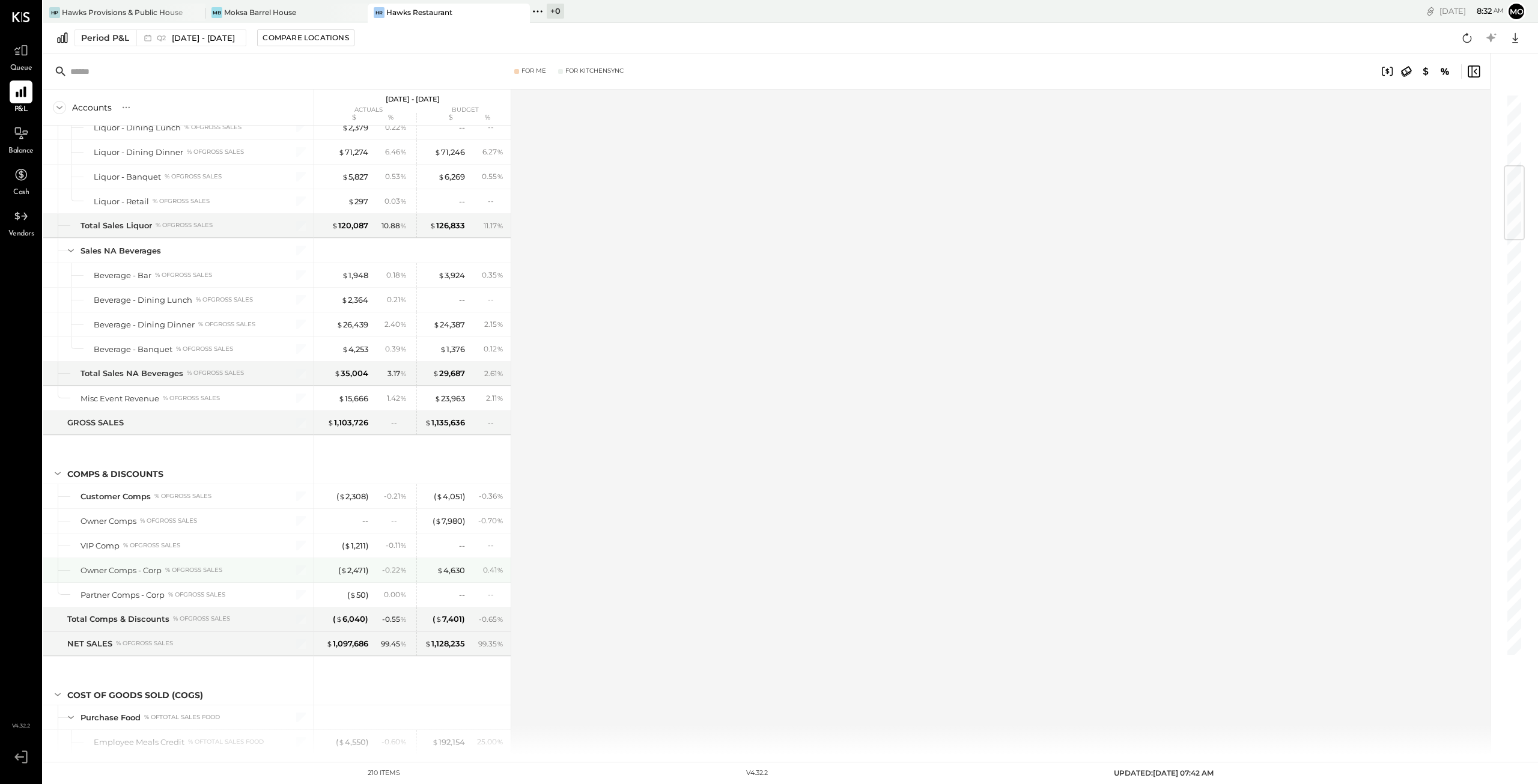
click at [449, 565] on div "$ 4,630" at bounding box center [451, 571] width 28 height 12
click at [486, 565] on div "0.41 %" at bounding box center [494, 570] width 21 height 11
click at [454, 565] on div "$ 4,630" at bounding box center [451, 571] width 28 height 12
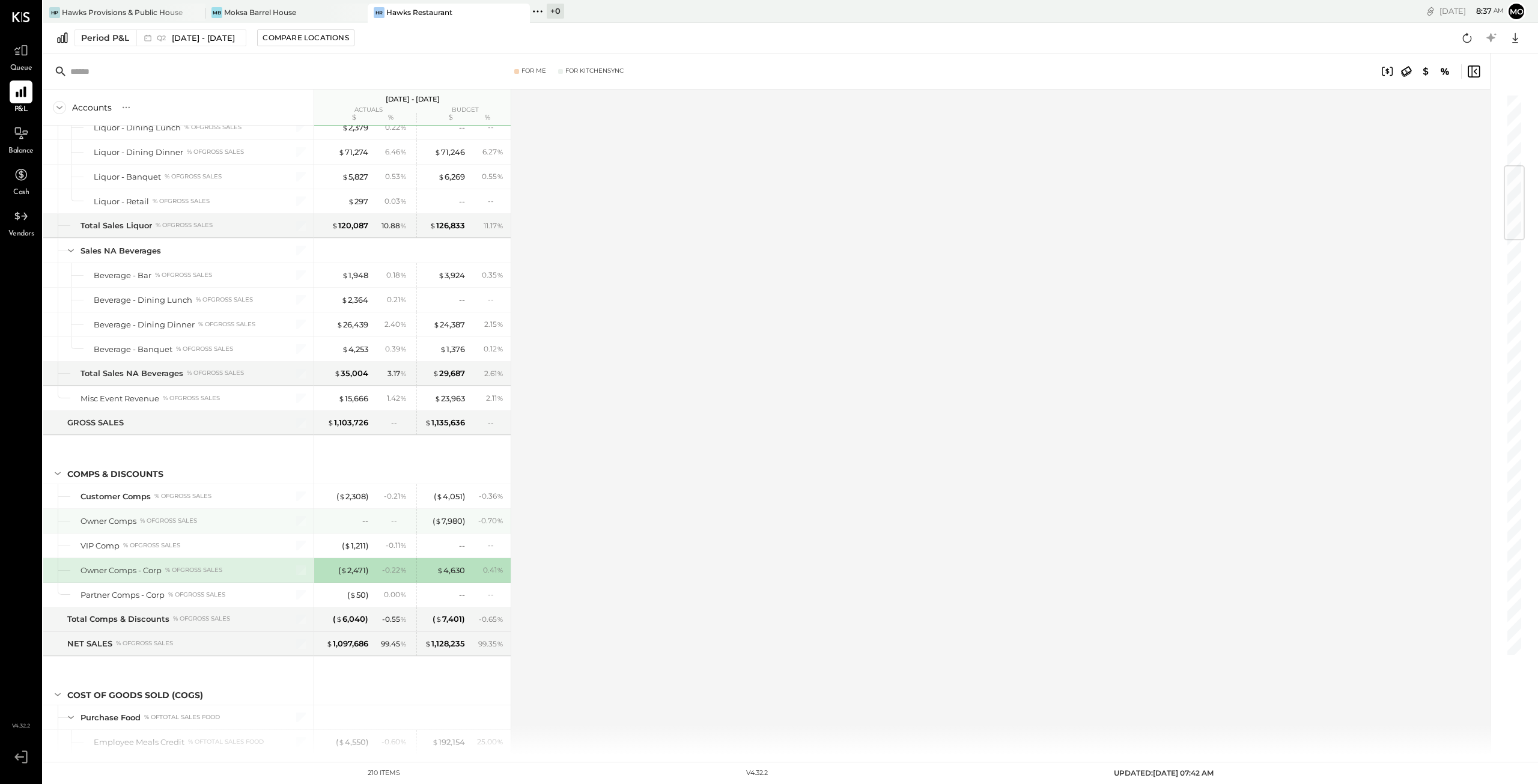
click at [446, 516] on div "( $ 7,980 )" at bounding box center [449, 521] width 32 height 12
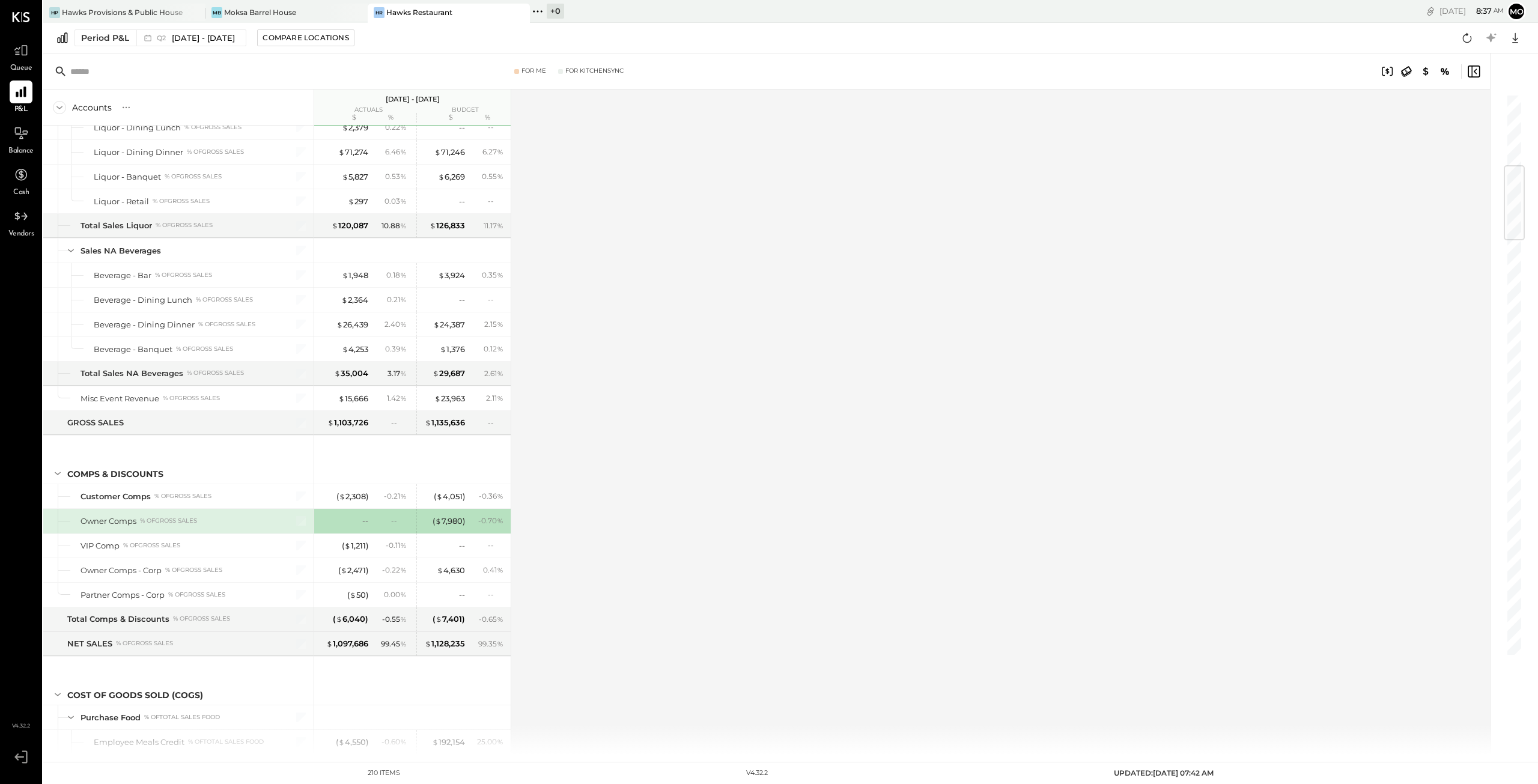
click at [446, 516] on div "( $ 7,980 )" at bounding box center [449, 521] width 32 height 12
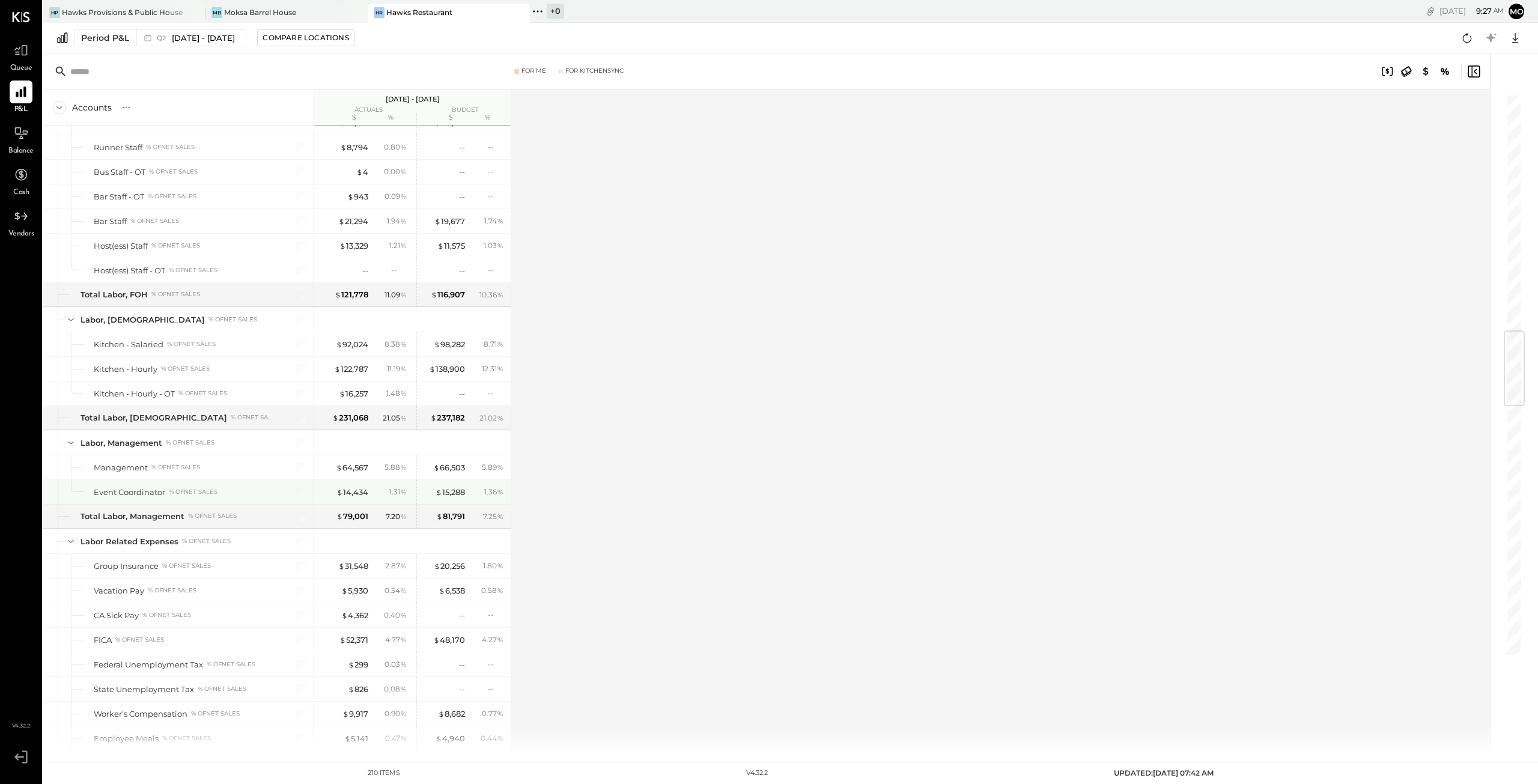
scroll to position [1922, 0]
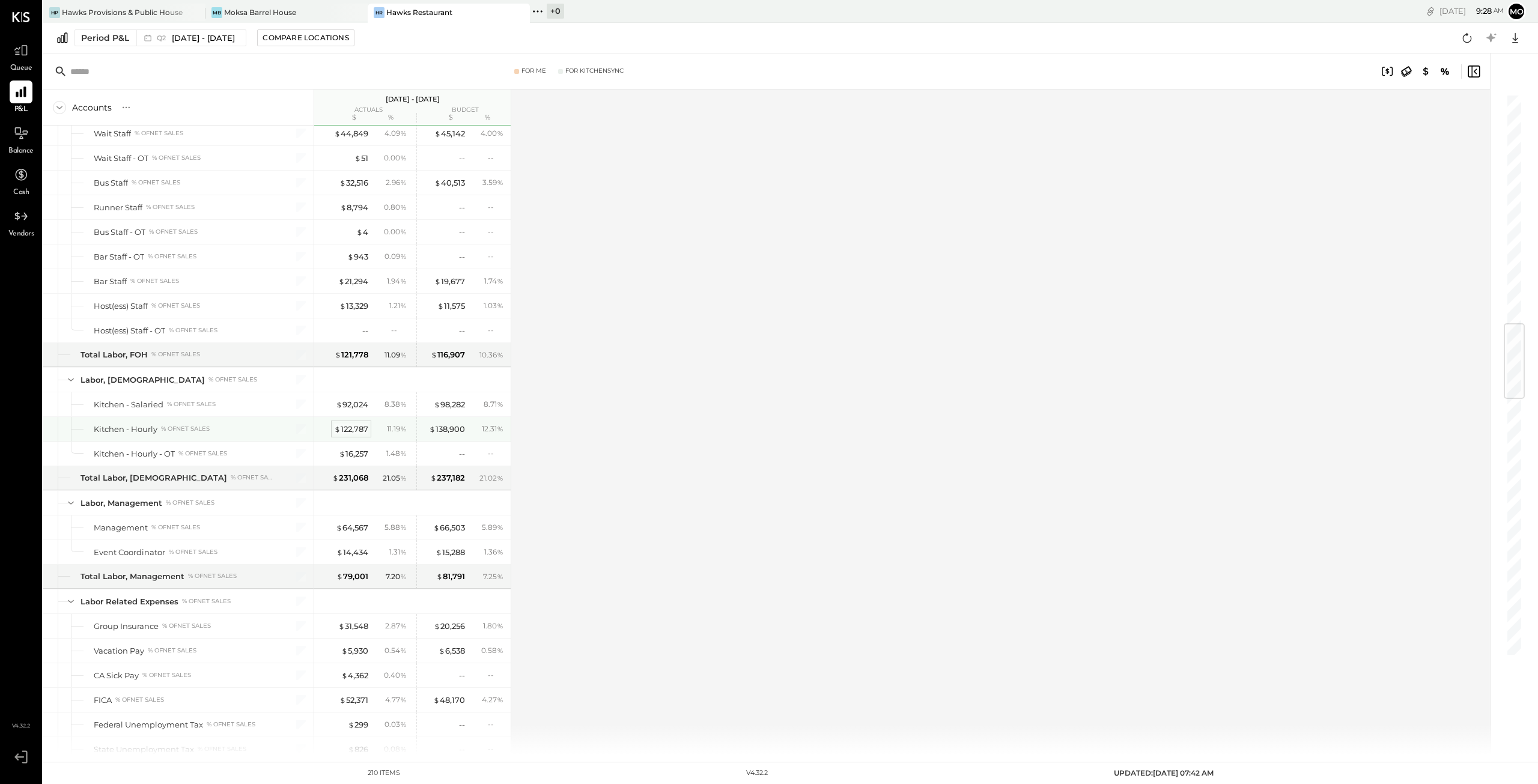
click at [347, 424] on div "$ 122,787" at bounding box center [351, 430] width 35 height 12
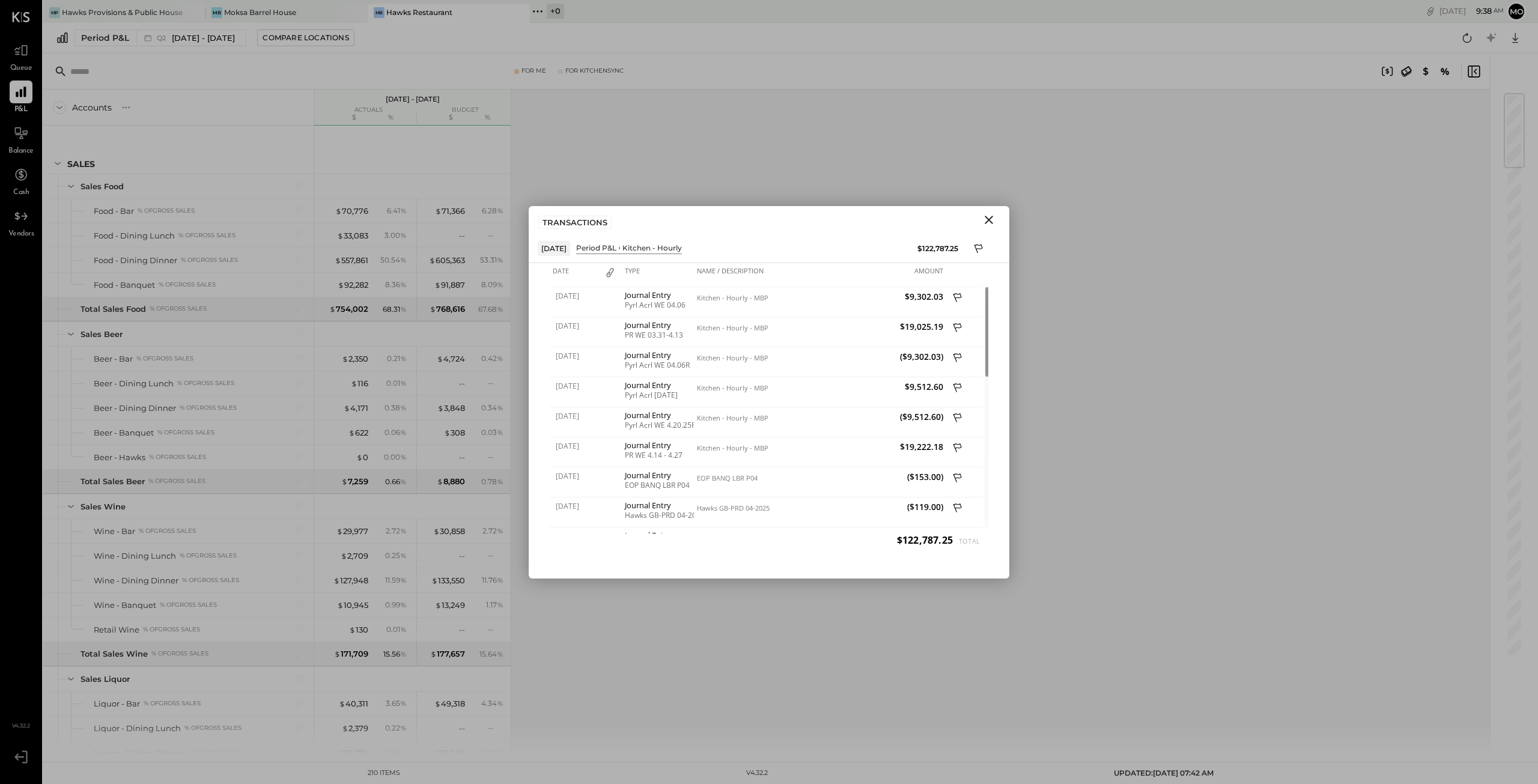
click at [988, 217] on icon "Close" at bounding box center [989, 220] width 15 height 15
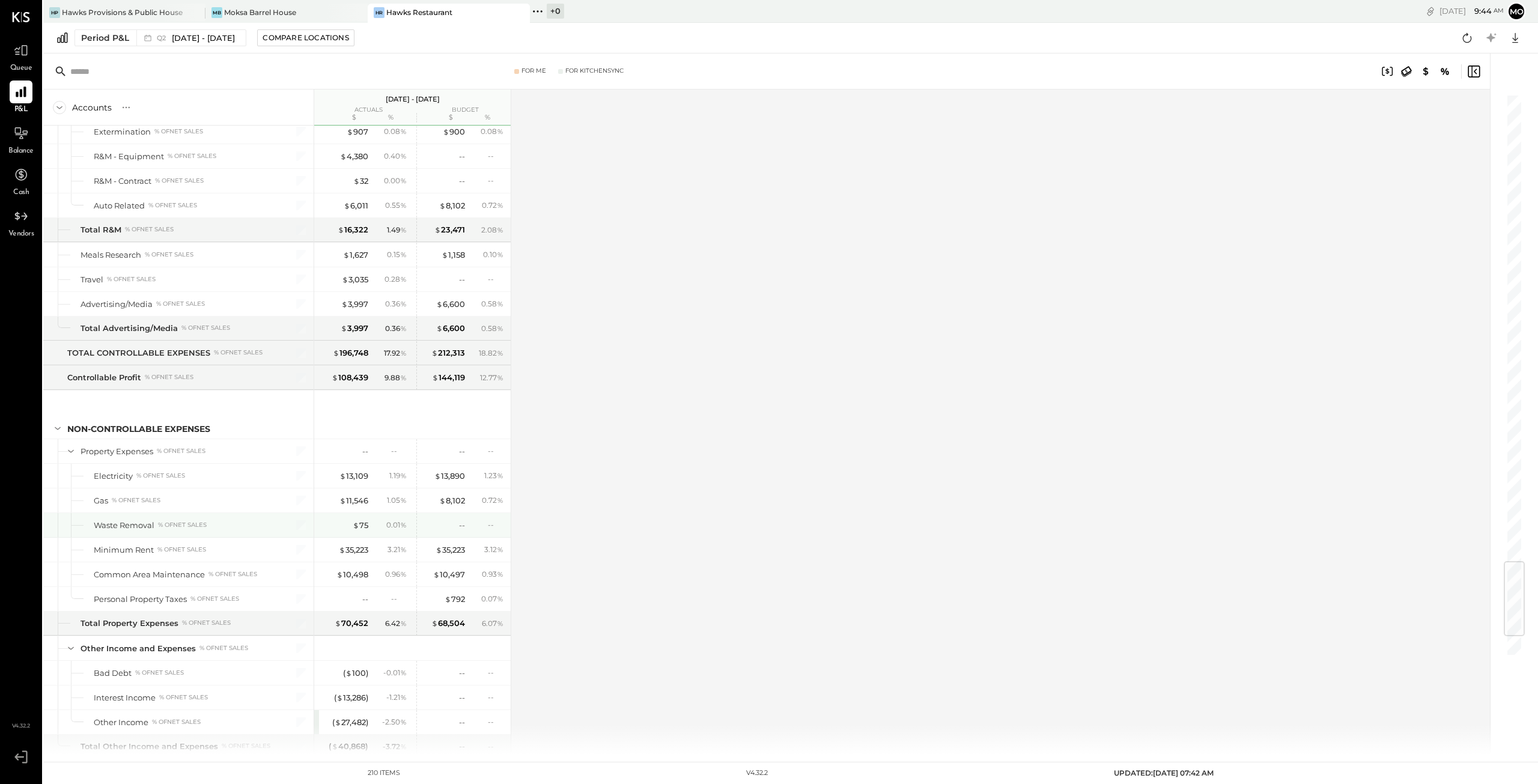
scroll to position [3904, 0]
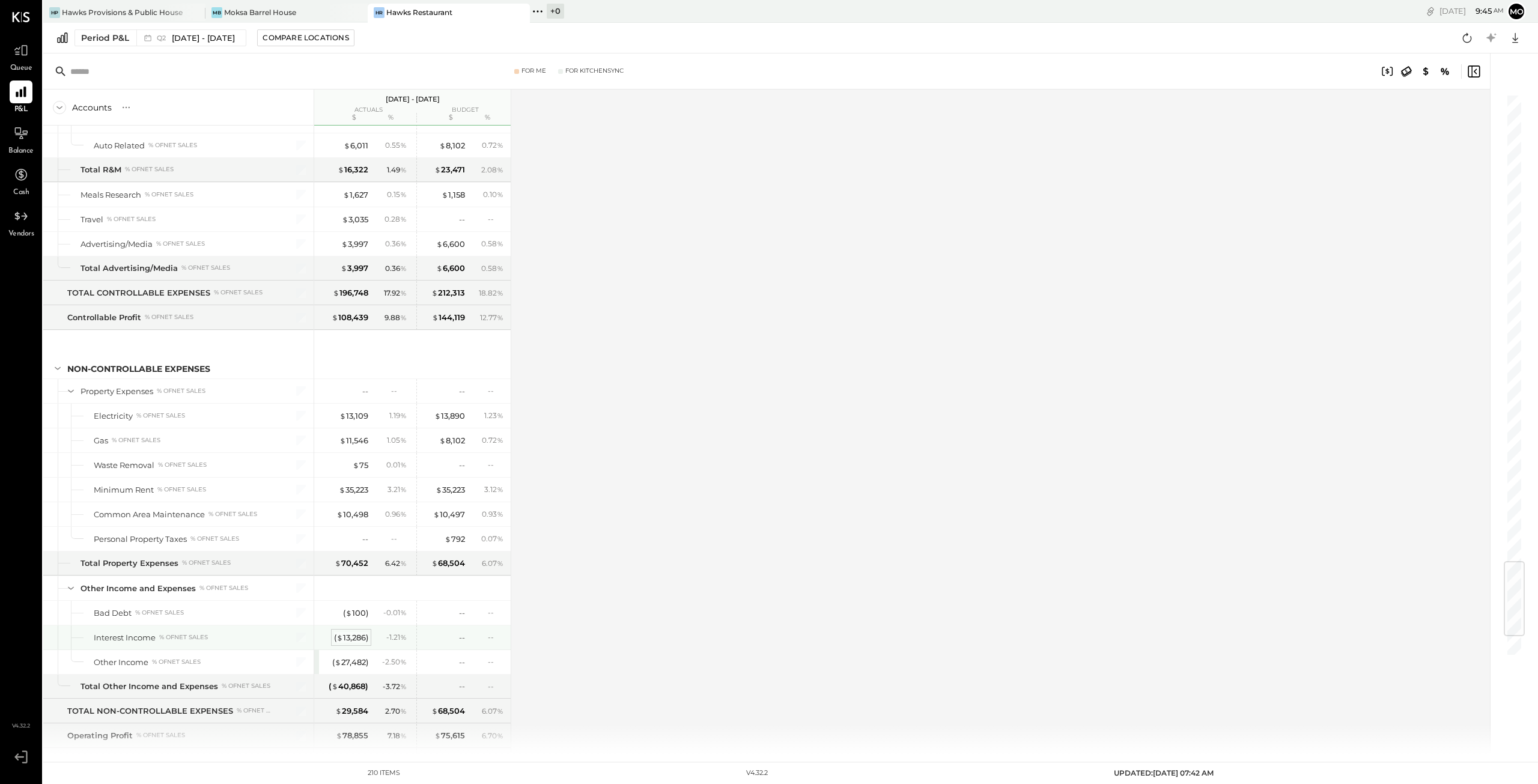
click at [350, 632] on div "( $ 13,286 )" at bounding box center [351, 638] width 35 height 12
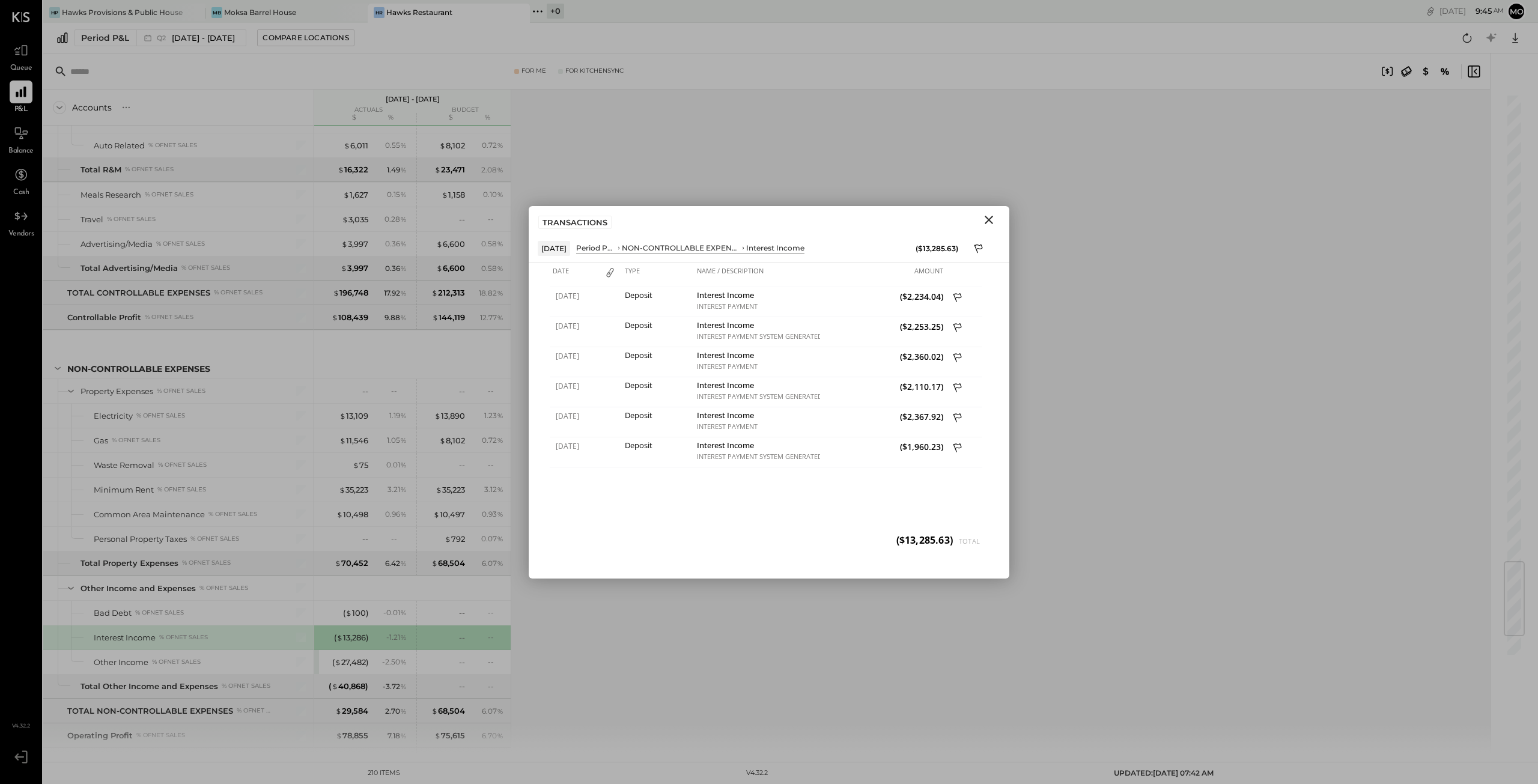
click at [986, 218] on icon "Close" at bounding box center [989, 220] width 15 height 15
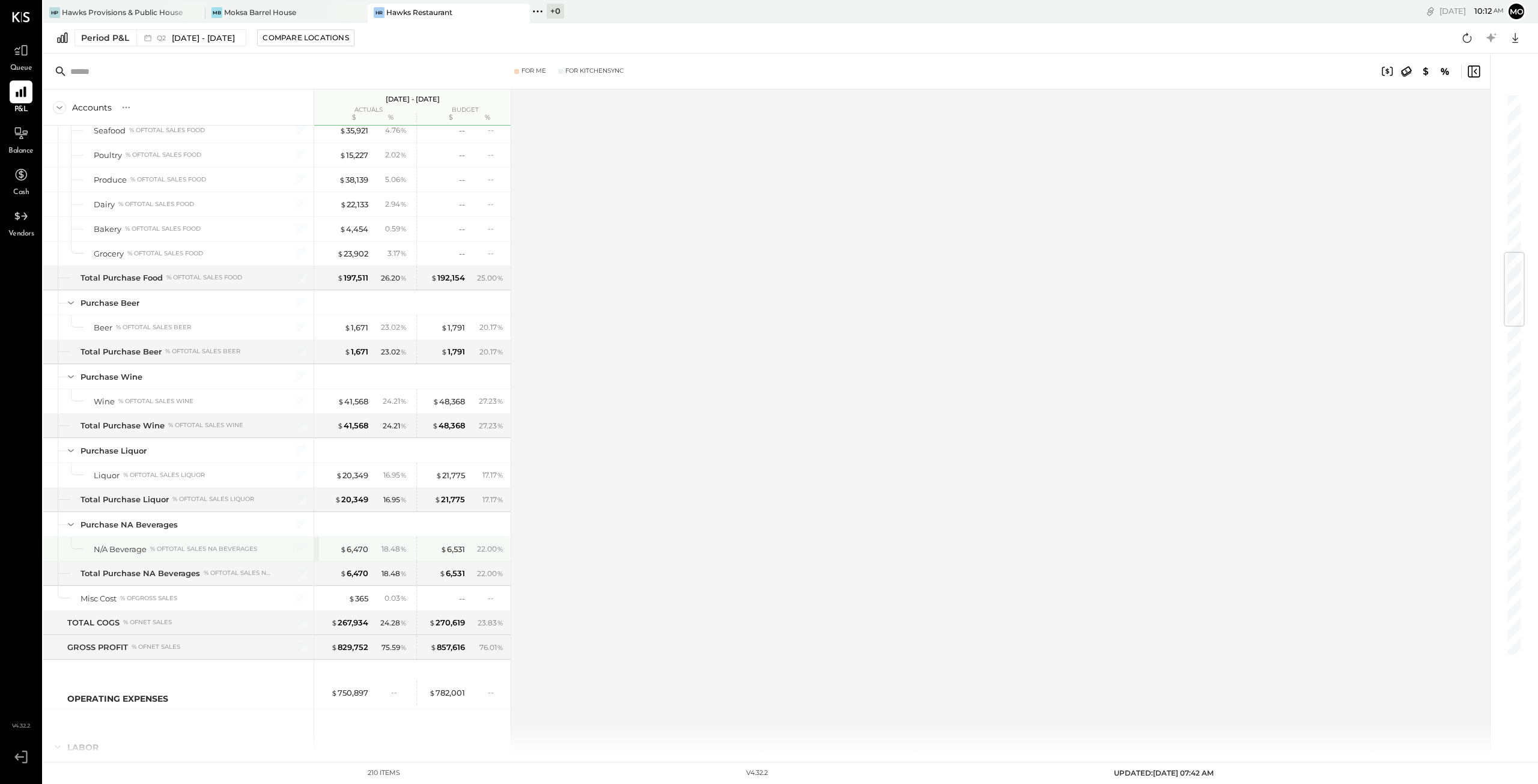
scroll to position [1321, 0]
